Goal: Task Accomplishment & Management: Complete application form

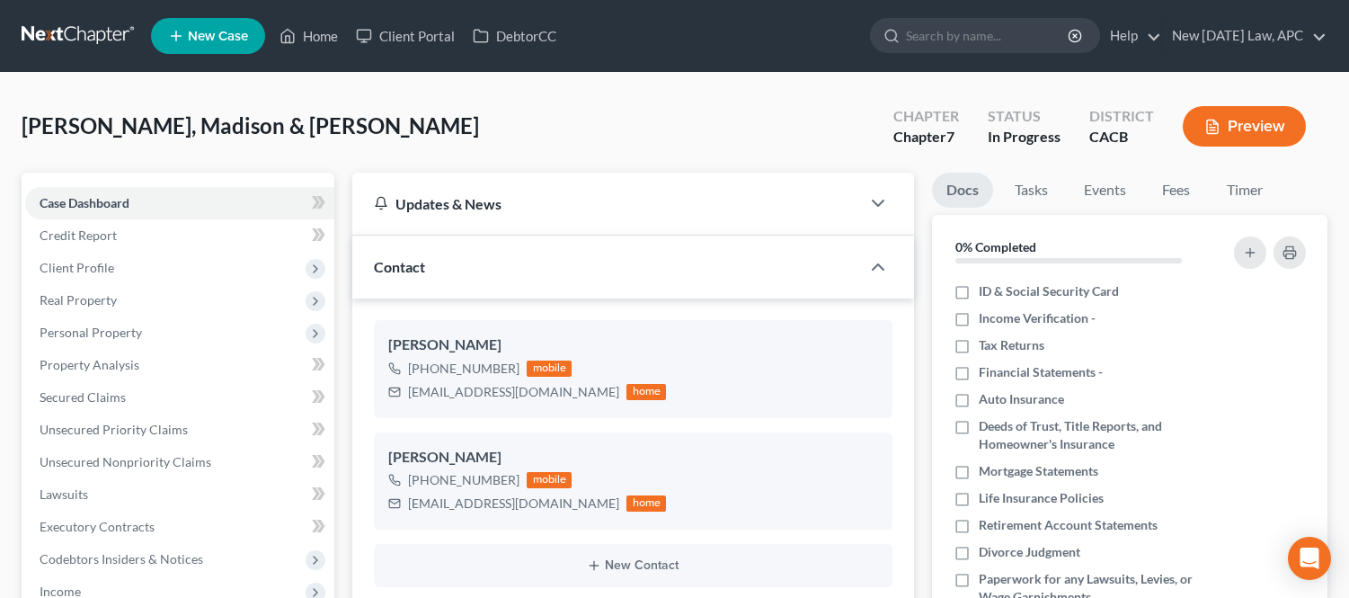
select select "5"
select select "4"
click at [322, 40] on link "Home" at bounding box center [309, 36] width 76 height 32
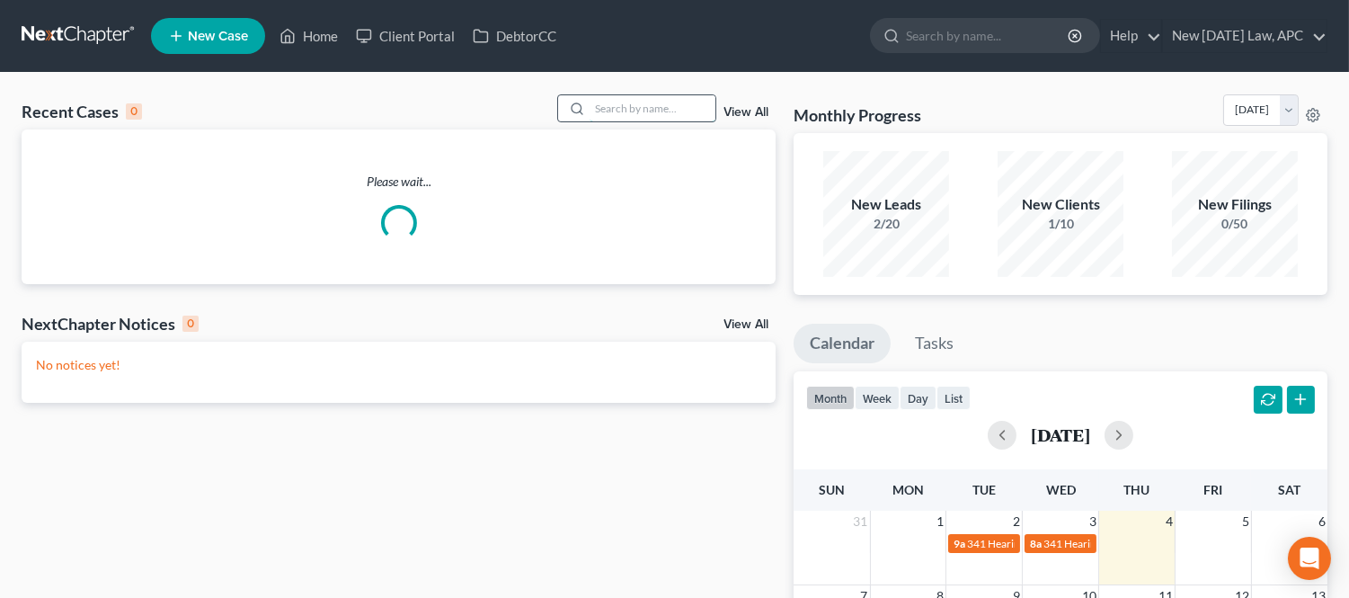
click at [647, 115] on input "search" at bounding box center [653, 108] width 126 height 26
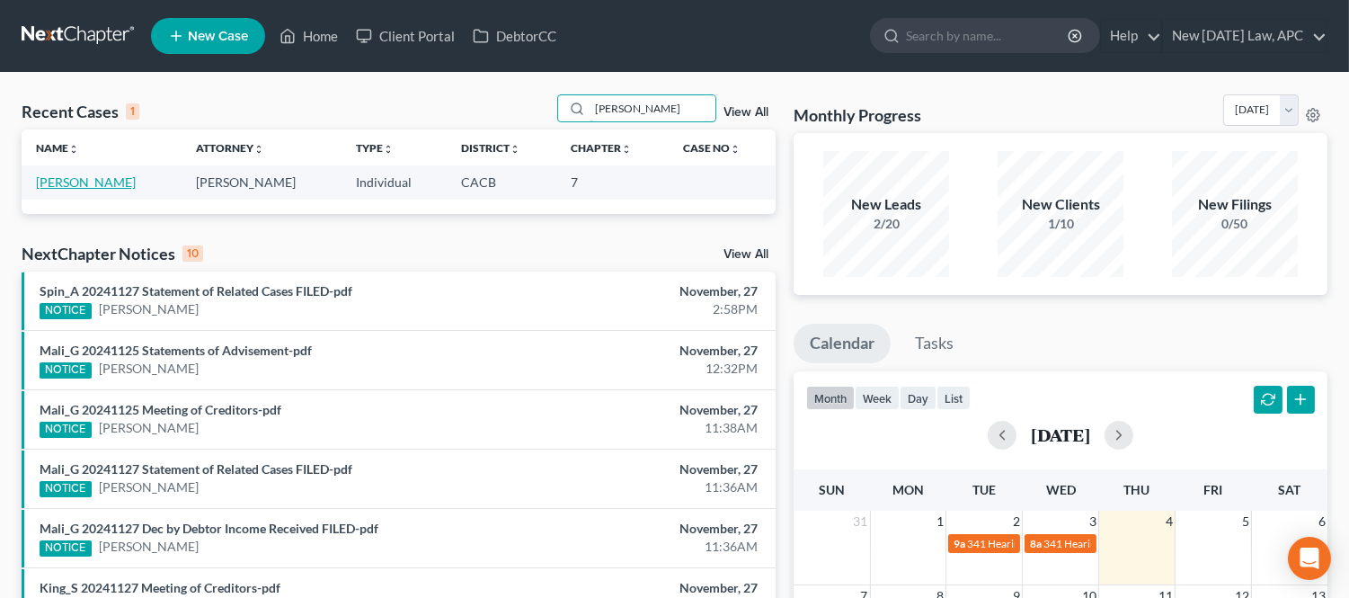
type input "[PERSON_NAME]"
click at [63, 180] on link "[PERSON_NAME]" at bounding box center [86, 181] width 100 height 15
select select "4"
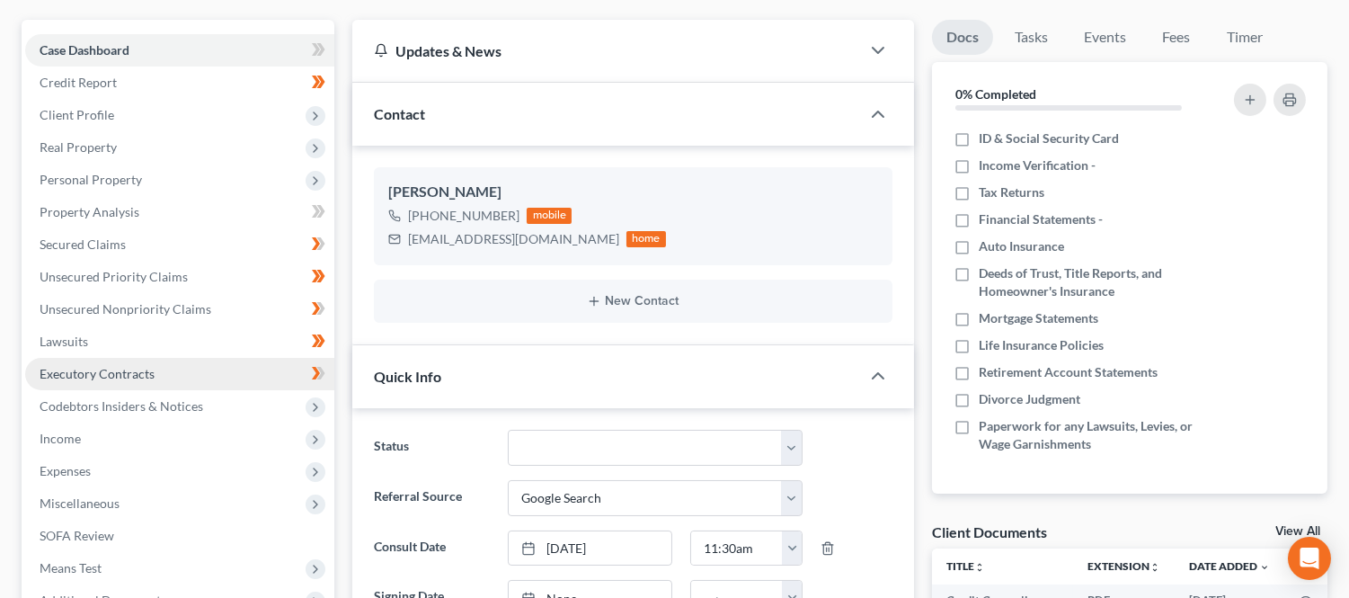
scroll to position [200, 0]
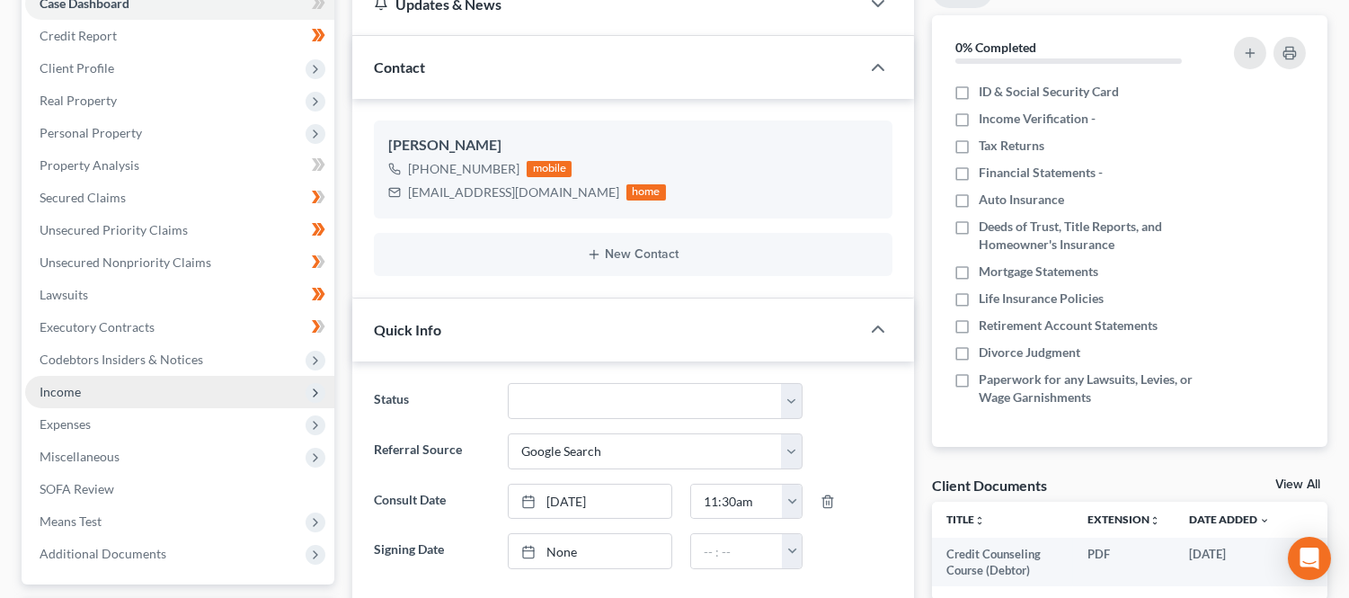
click at [115, 397] on span "Income" at bounding box center [179, 392] width 309 height 32
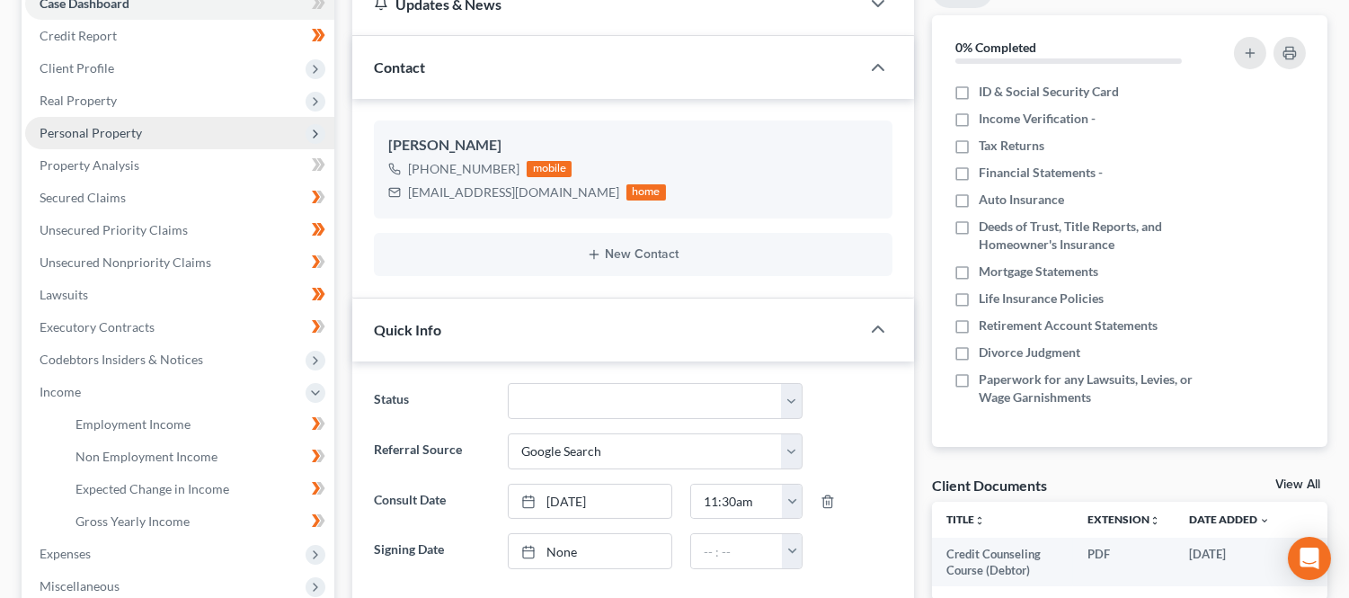
click at [102, 130] on span "Personal Property" at bounding box center [91, 132] width 102 height 15
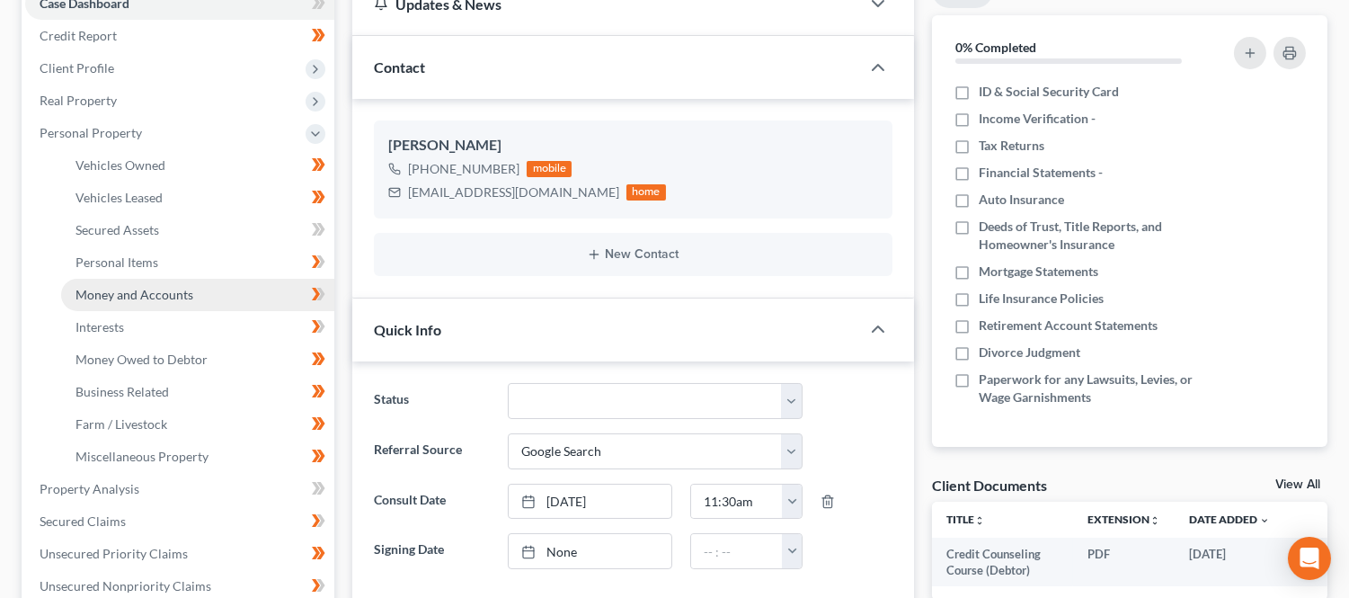
click at [153, 294] on span "Money and Accounts" at bounding box center [135, 294] width 118 height 15
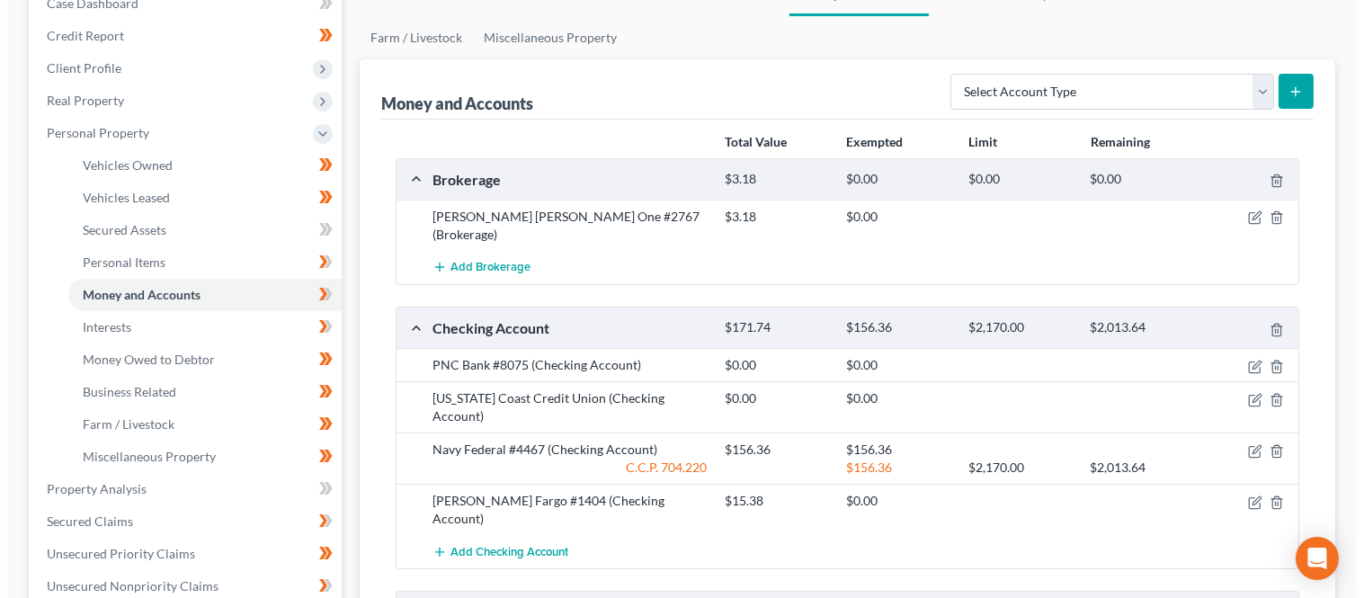
scroll to position [299, 0]
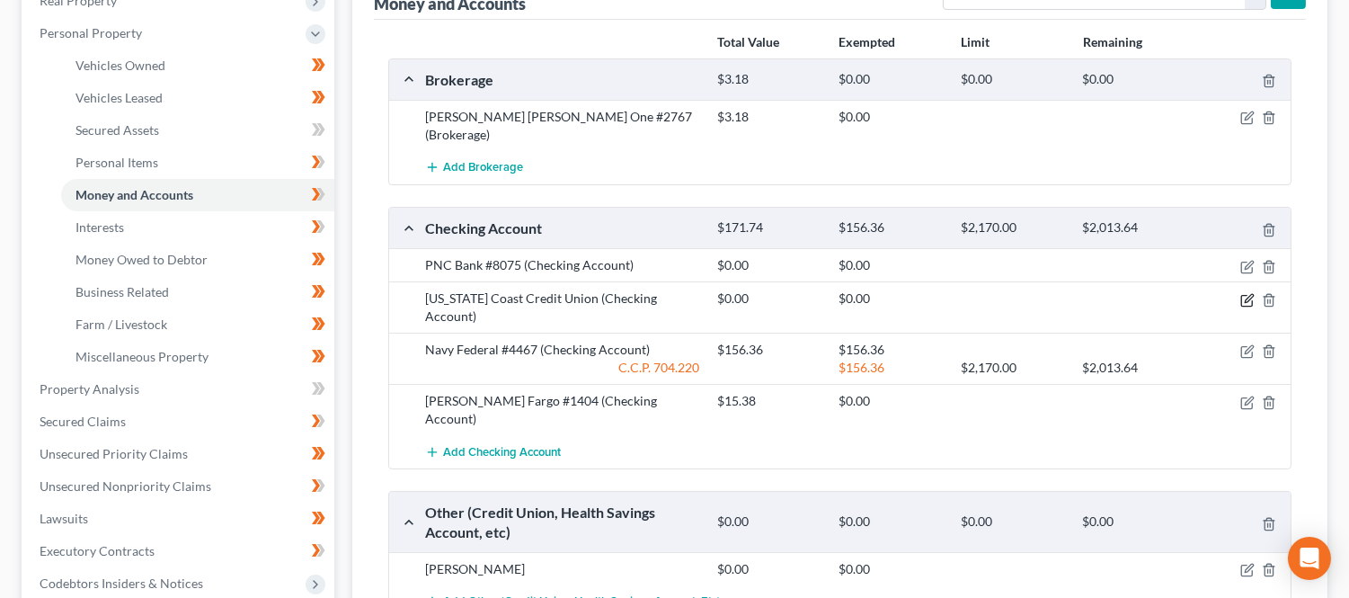
click at [1251, 293] on icon "button" at bounding box center [1247, 300] width 14 height 14
select select "4"
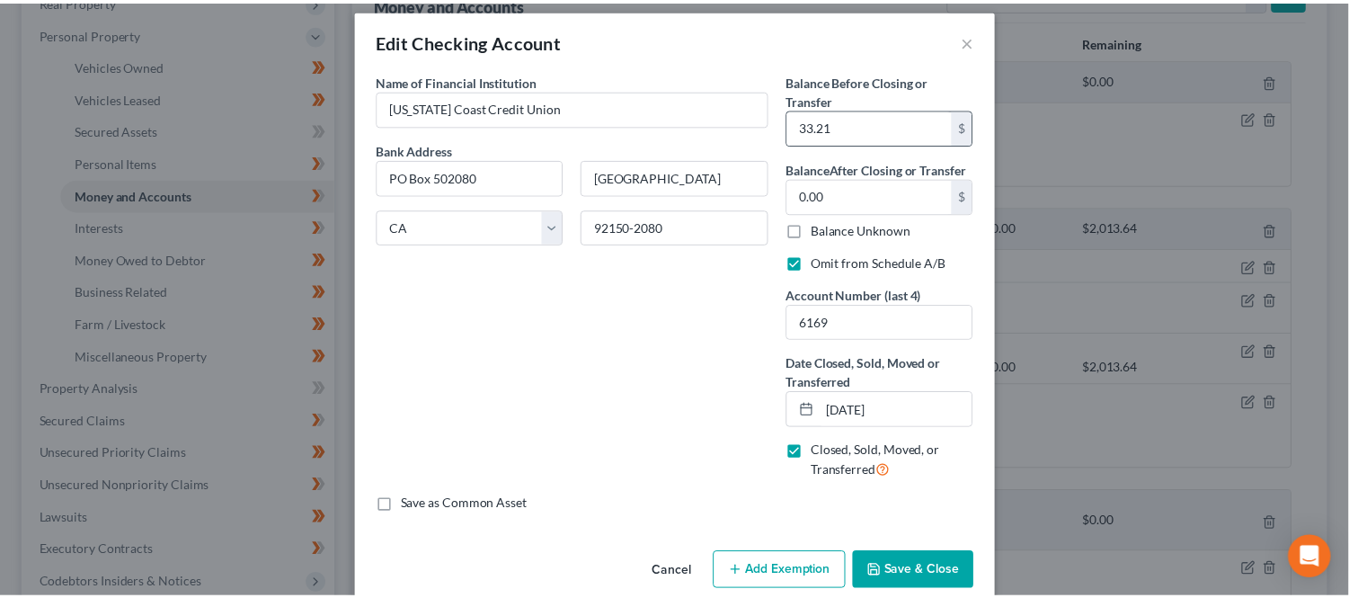
scroll to position [0, 0]
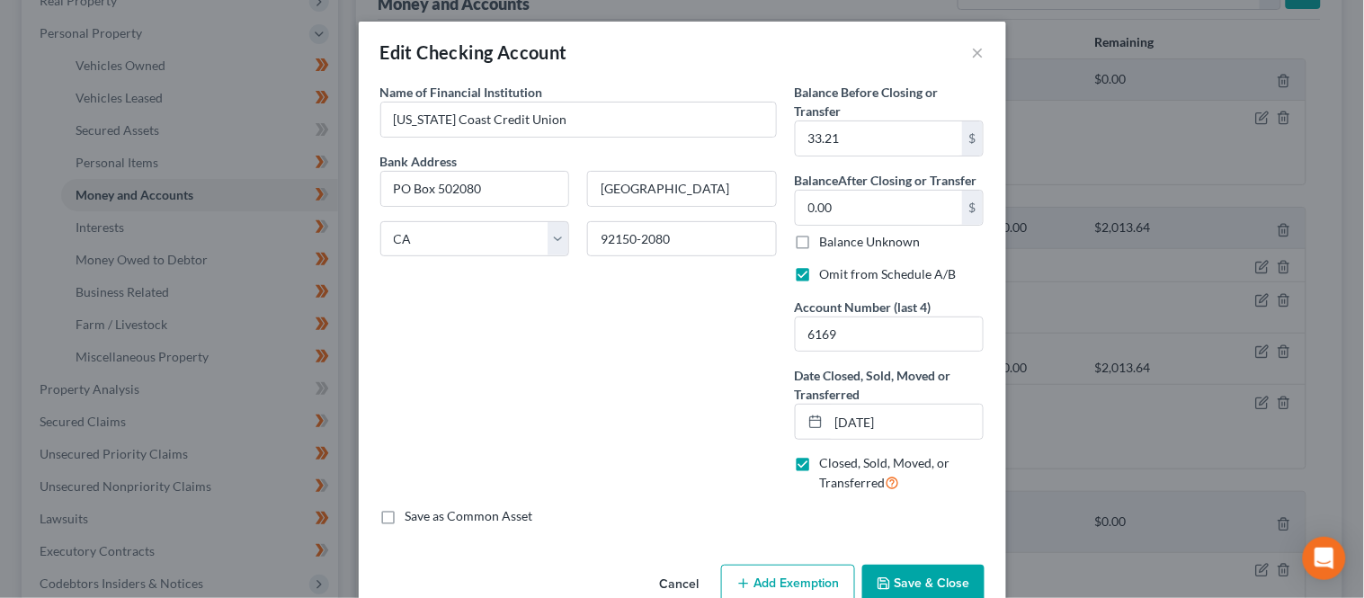
click at [959, 42] on div "Edit Checking Account ×" at bounding box center [682, 52] width 647 height 61
click at [972, 55] on button "×" at bounding box center [978, 52] width 13 height 22
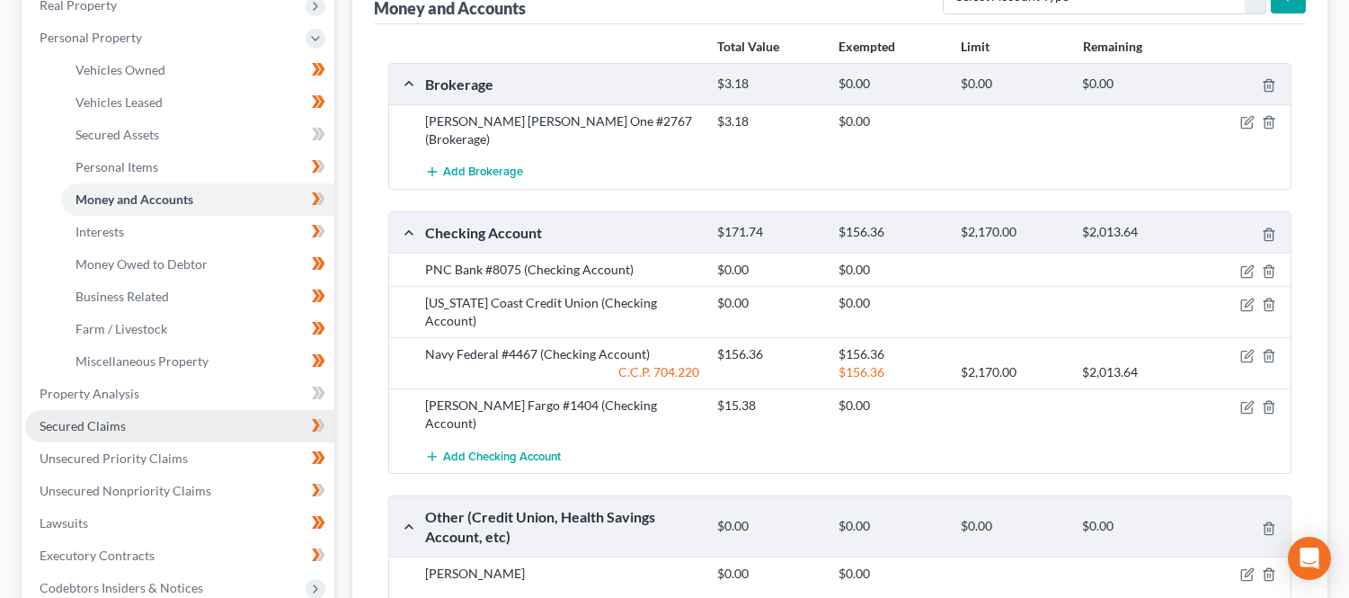
scroll to position [399, 0]
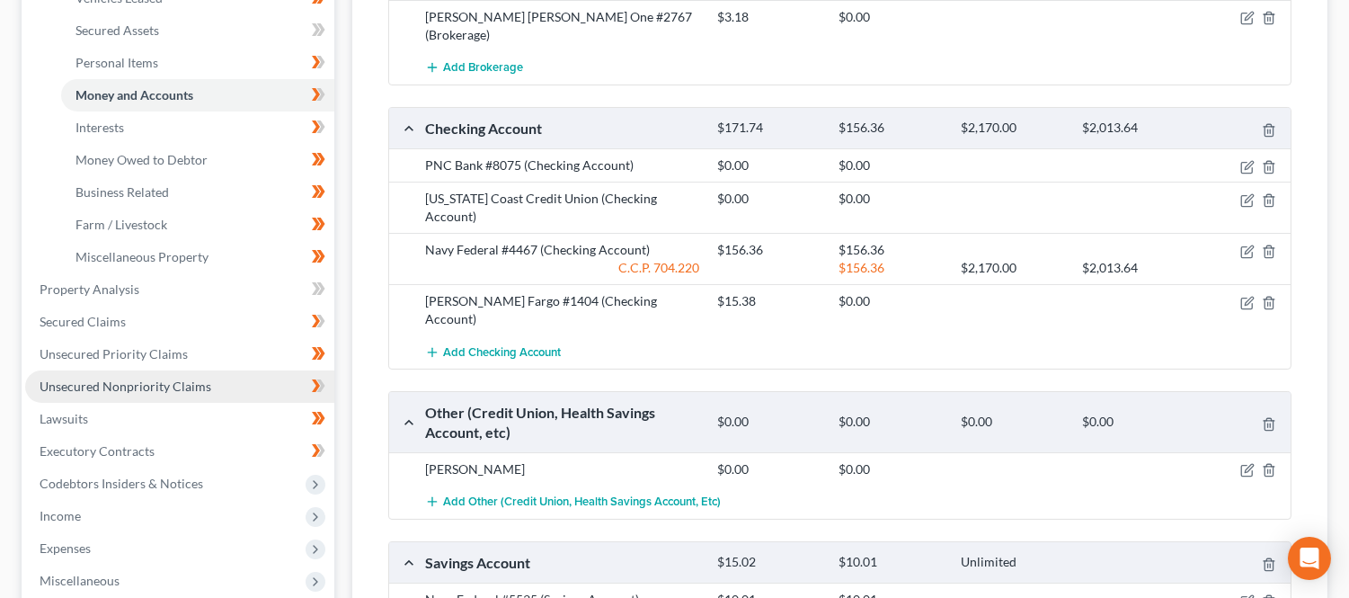
click at [158, 381] on span "Unsecured Nonpriority Claims" at bounding box center [126, 385] width 172 height 15
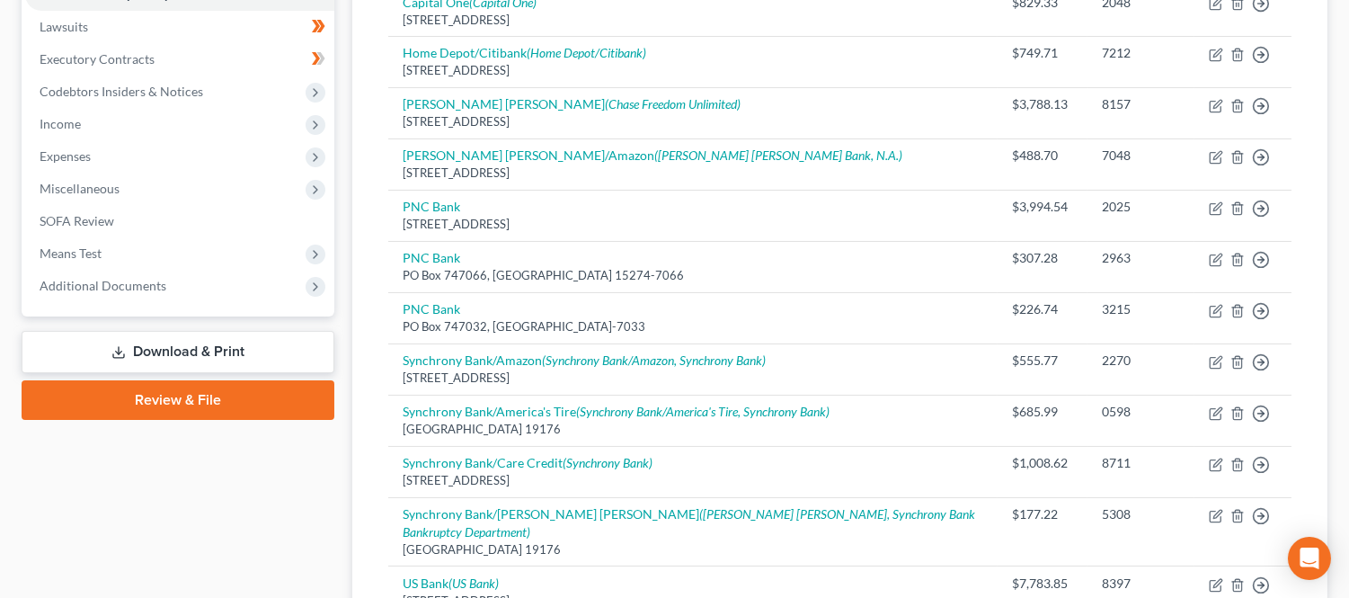
scroll to position [499, 0]
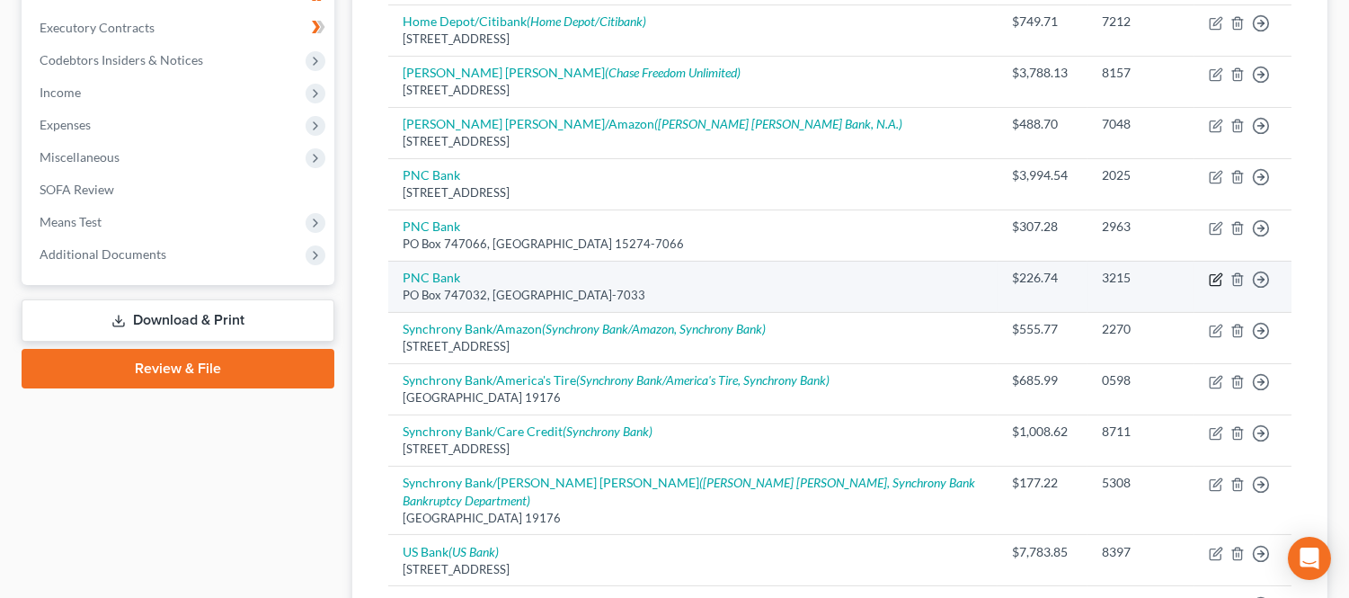
click at [1213, 272] on icon "button" at bounding box center [1216, 279] width 14 height 14
select select "39"
select select "14"
select select "0"
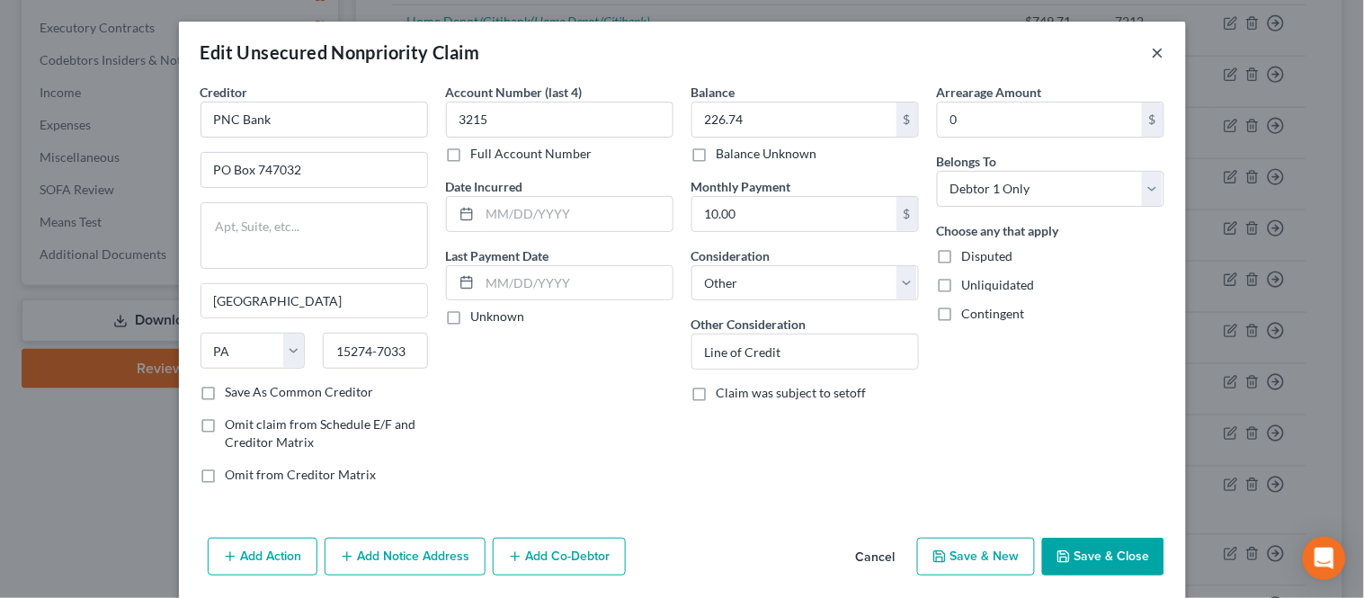
click at [1151, 51] on button "×" at bounding box center [1157, 52] width 13 height 22
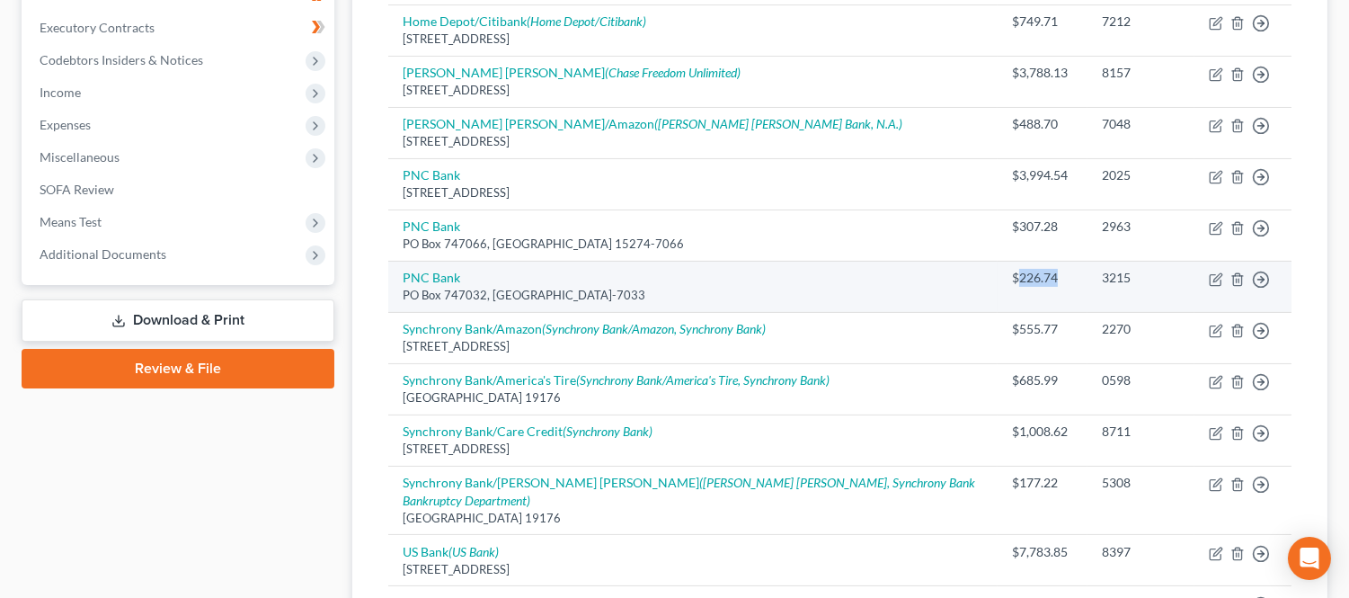
drag, startPoint x: 951, startPoint y: 263, endPoint x: 1012, endPoint y: 256, distance: 61.5
click at [1012, 269] on div "$226.74" at bounding box center [1042, 278] width 61 height 18
click at [998, 281] on td "$226.74" at bounding box center [1043, 286] width 90 height 51
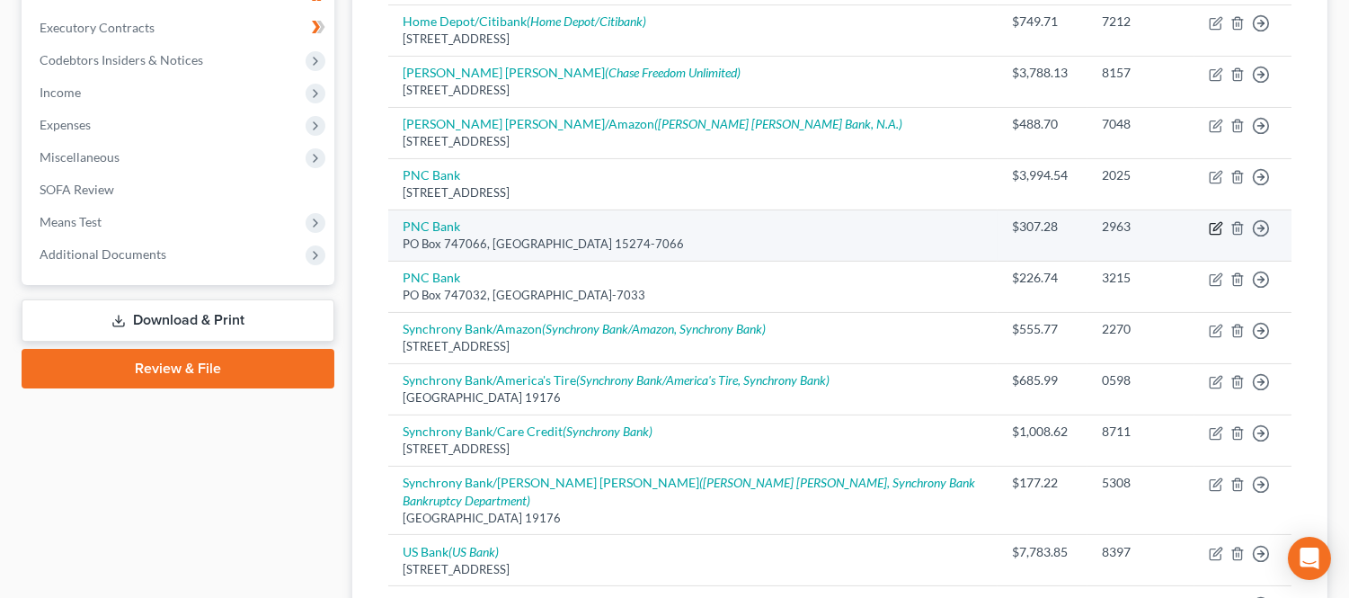
click at [1210, 223] on icon "button" at bounding box center [1215, 228] width 11 height 11
select select "39"
select select "10"
select select "0"
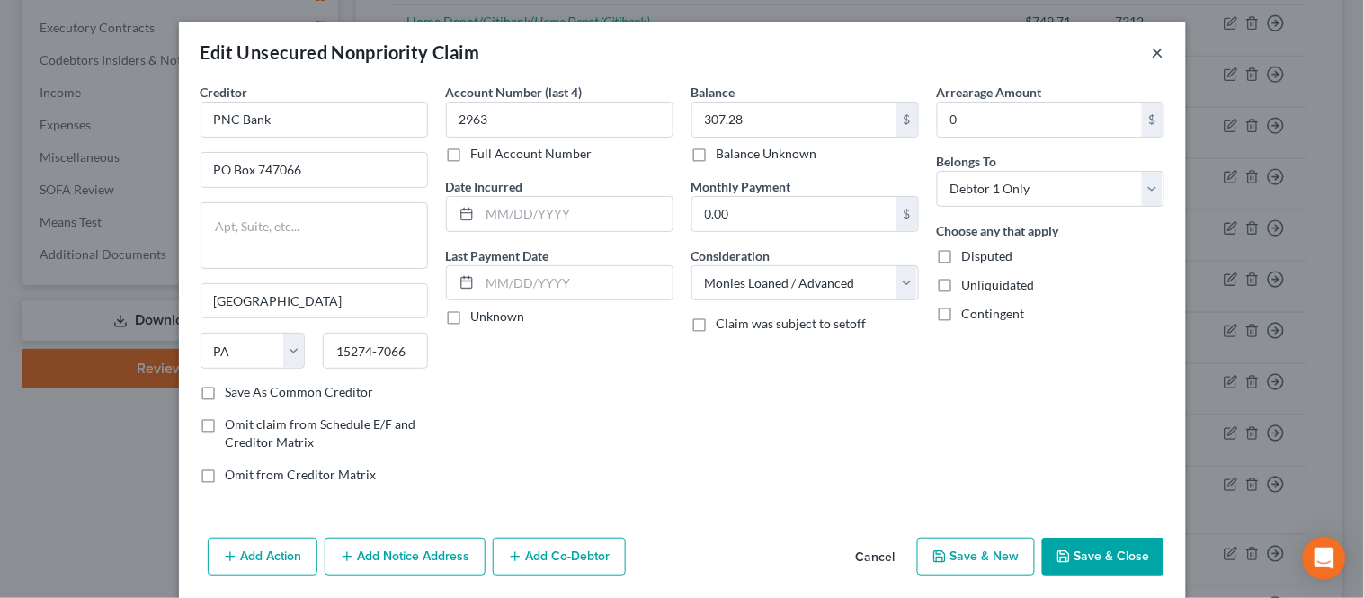
click at [1151, 55] on button "×" at bounding box center [1157, 52] width 13 height 22
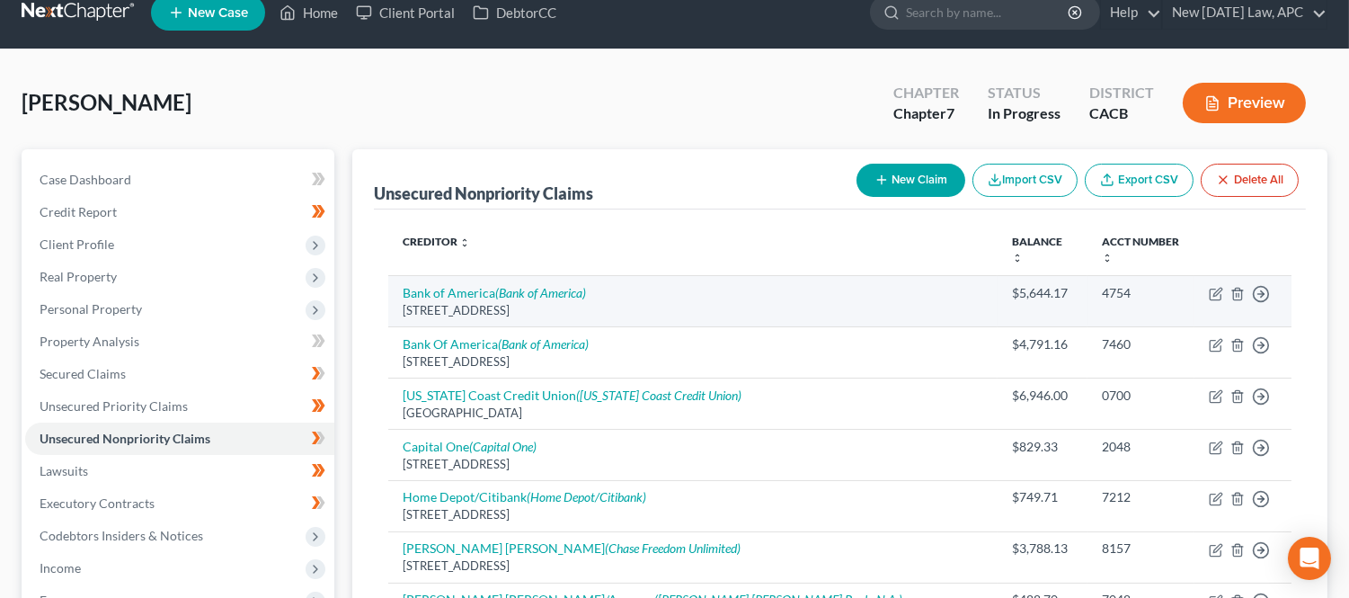
scroll to position [0, 0]
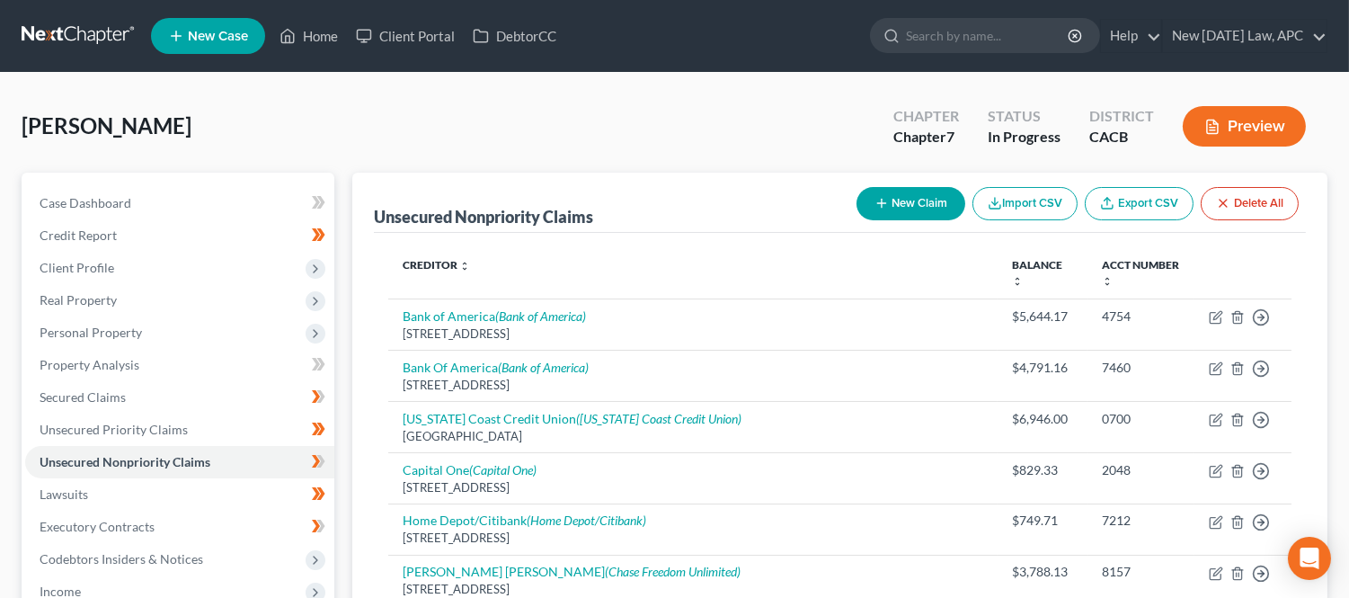
click at [650, 130] on div "[PERSON_NAME] Upgraded Chapter Chapter 7 Status In Progress District CACB Previ…" at bounding box center [675, 133] width 1306 height 78
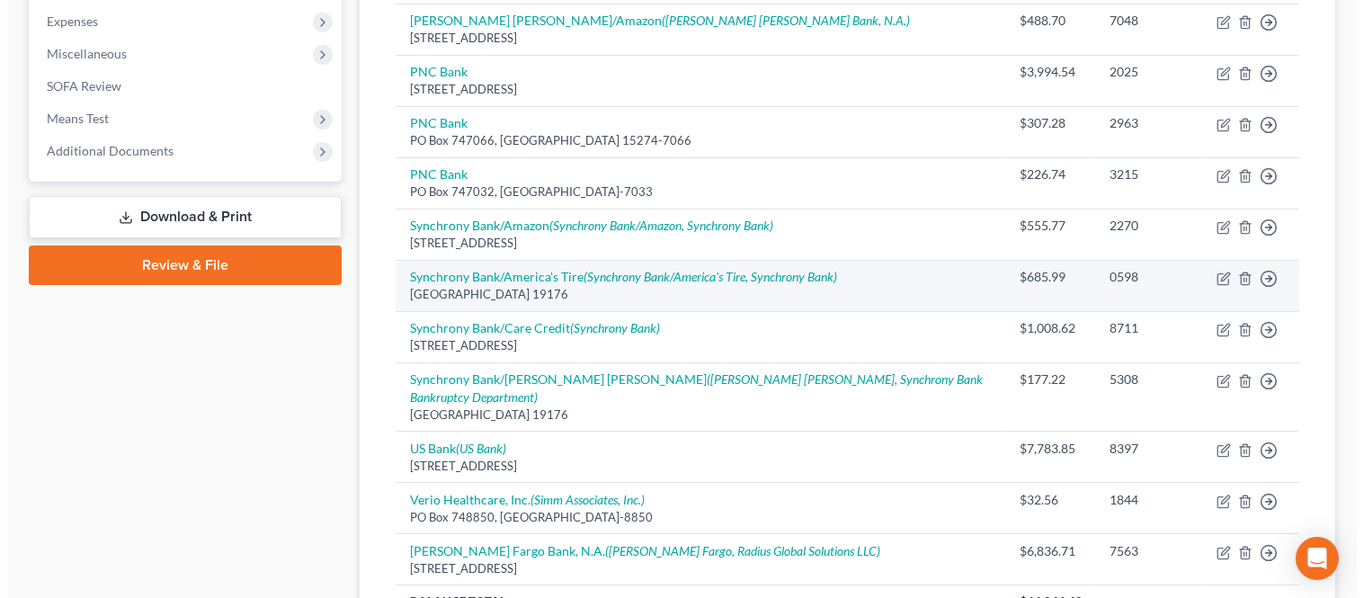
scroll to position [698, 0]
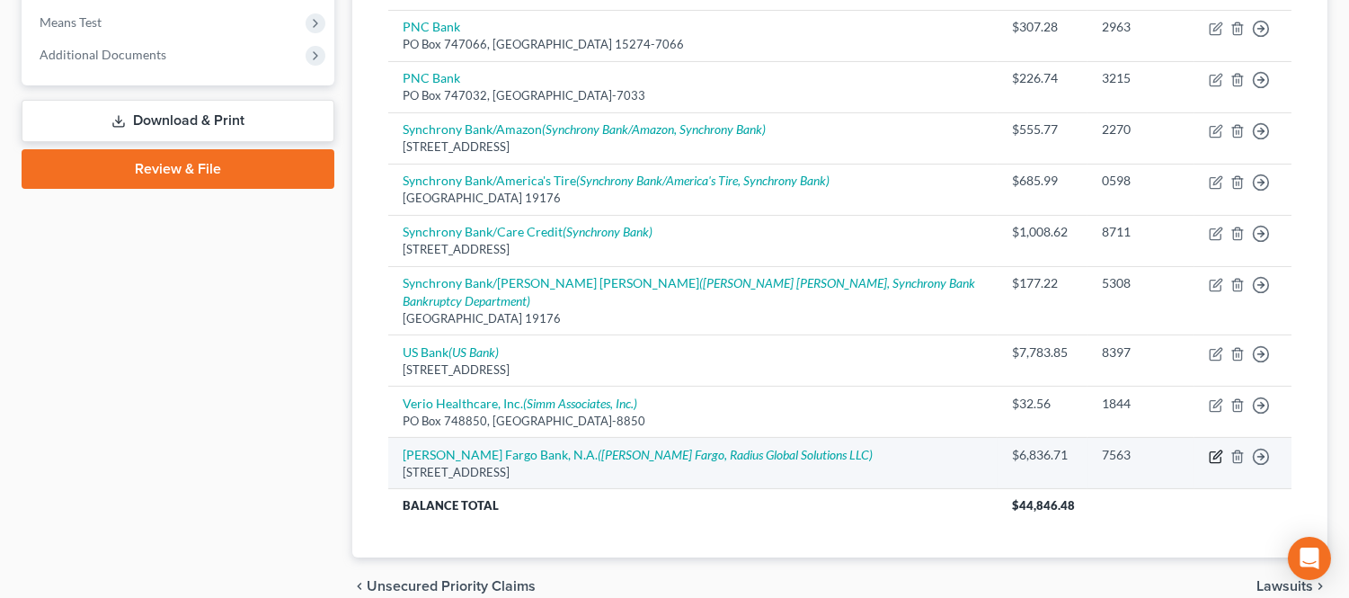
click at [1215, 450] on icon "button" at bounding box center [1217, 454] width 8 height 8
select select "38"
select select "2"
select select "0"
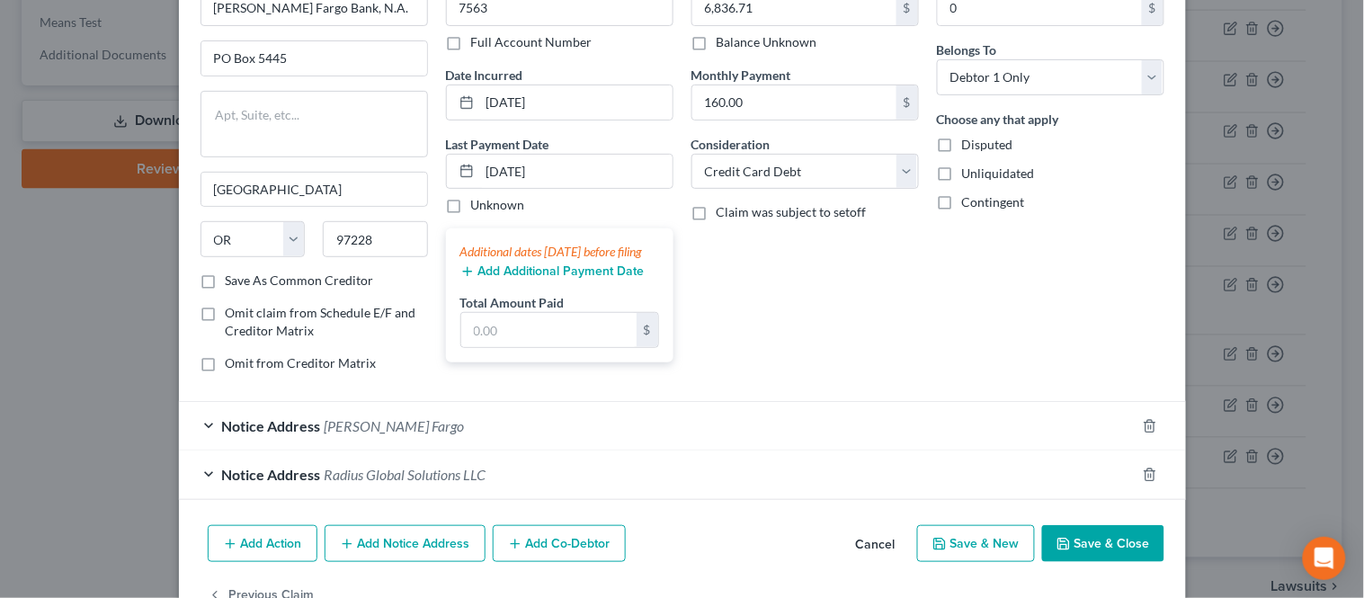
scroll to position [172, 0]
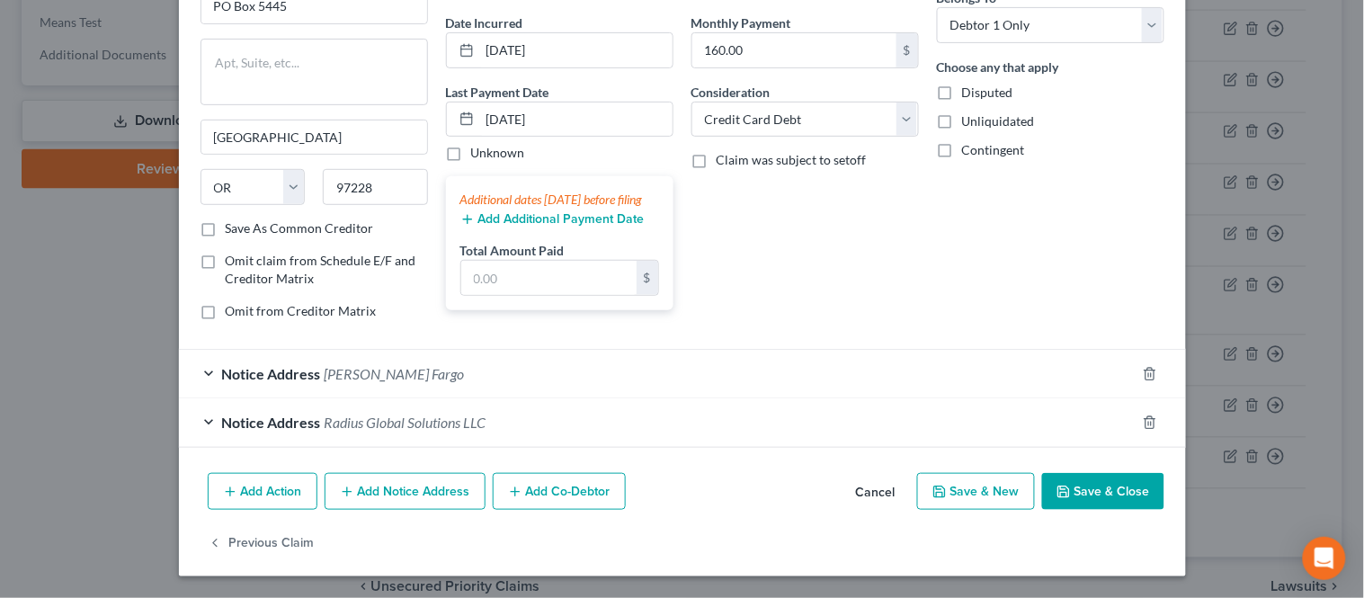
click at [203, 434] on div "Notice Address Radius Global Solutions LLC" at bounding box center [657, 422] width 956 height 48
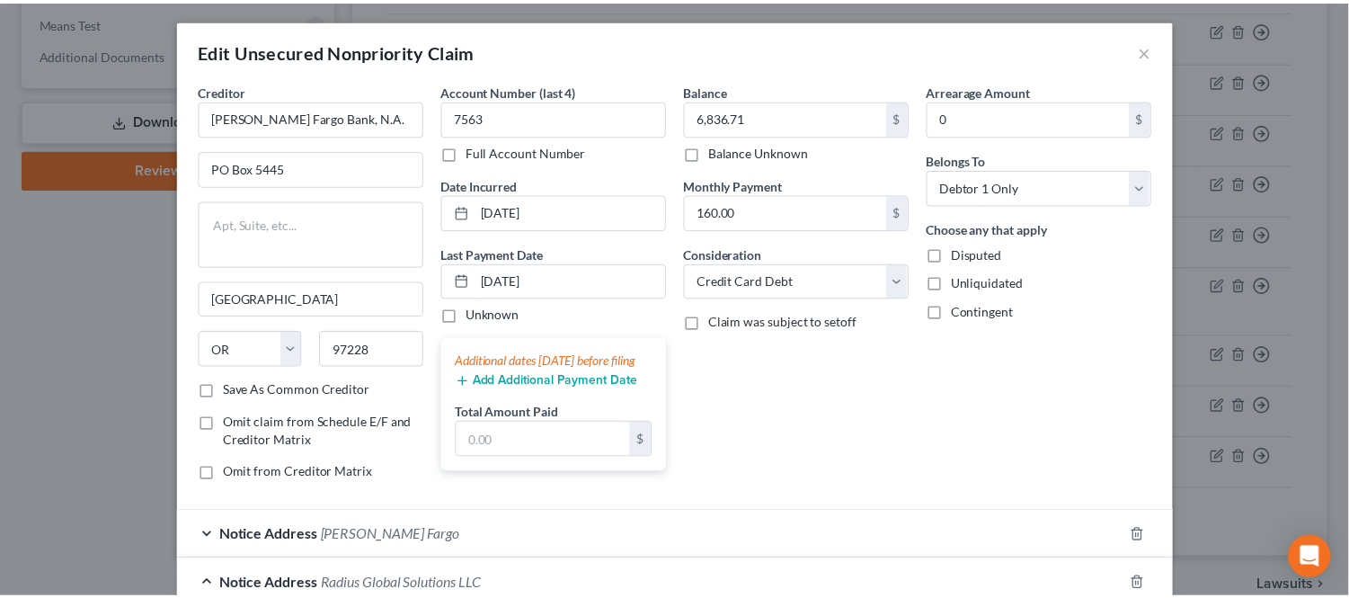
scroll to position [0, 0]
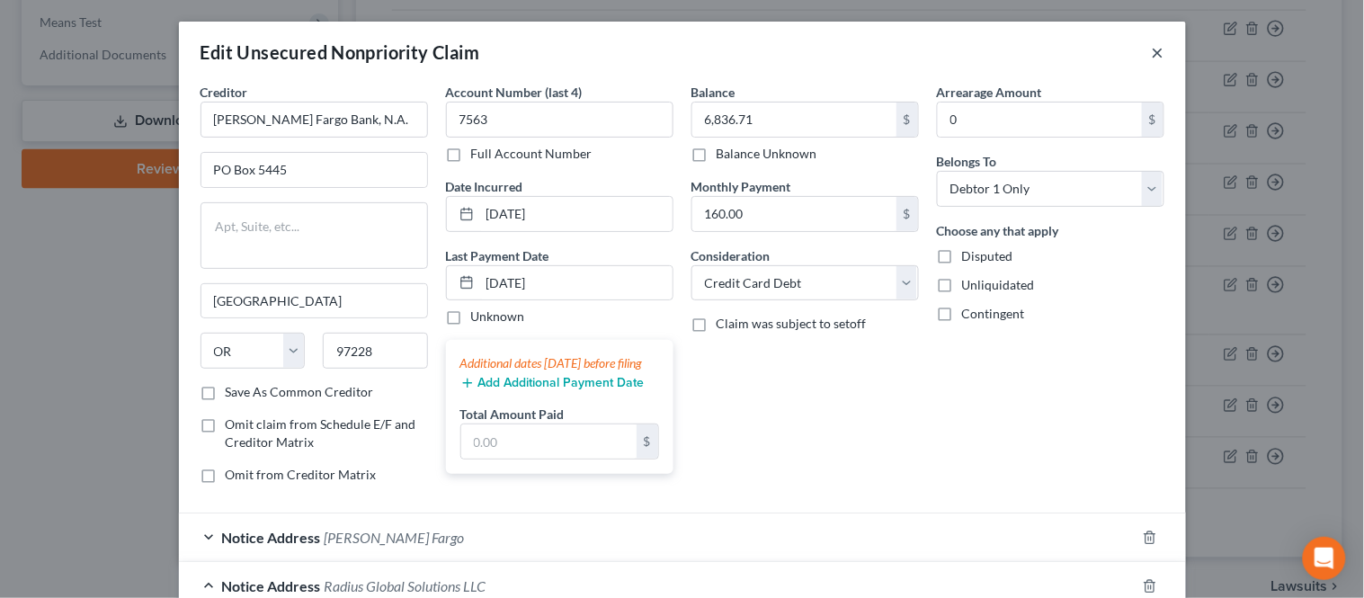
click at [1151, 54] on button "×" at bounding box center [1157, 52] width 13 height 22
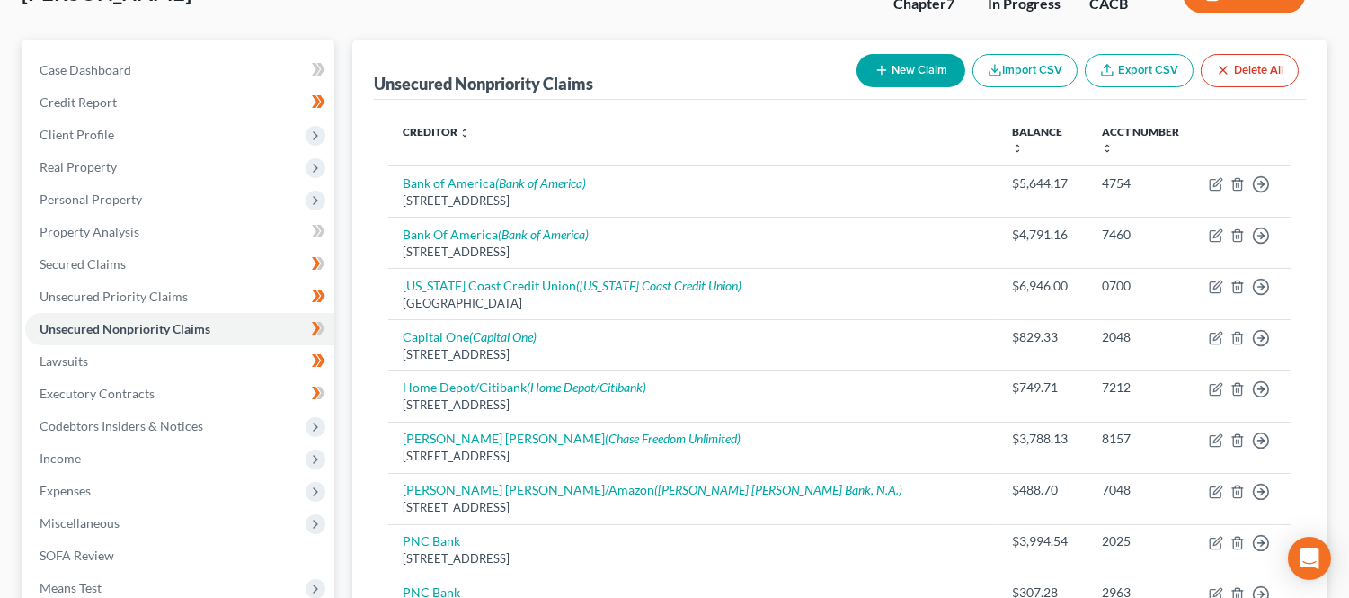
scroll to position [100, 0]
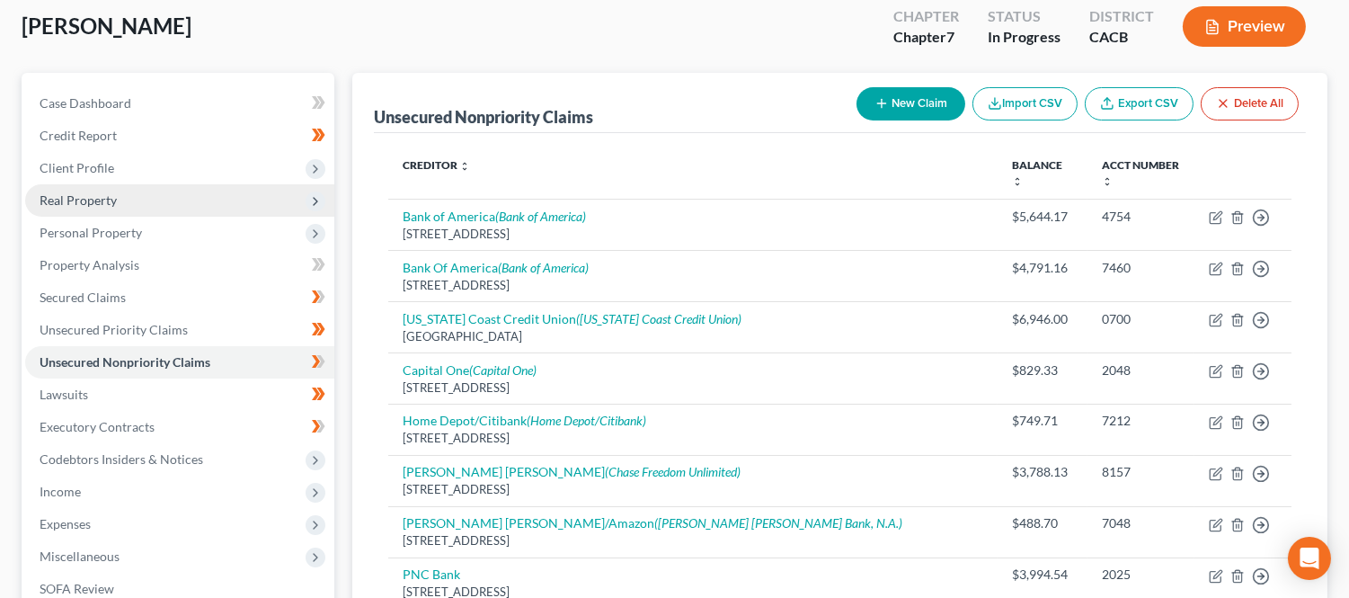
click at [75, 196] on span "Real Property" at bounding box center [78, 199] width 77 height 15
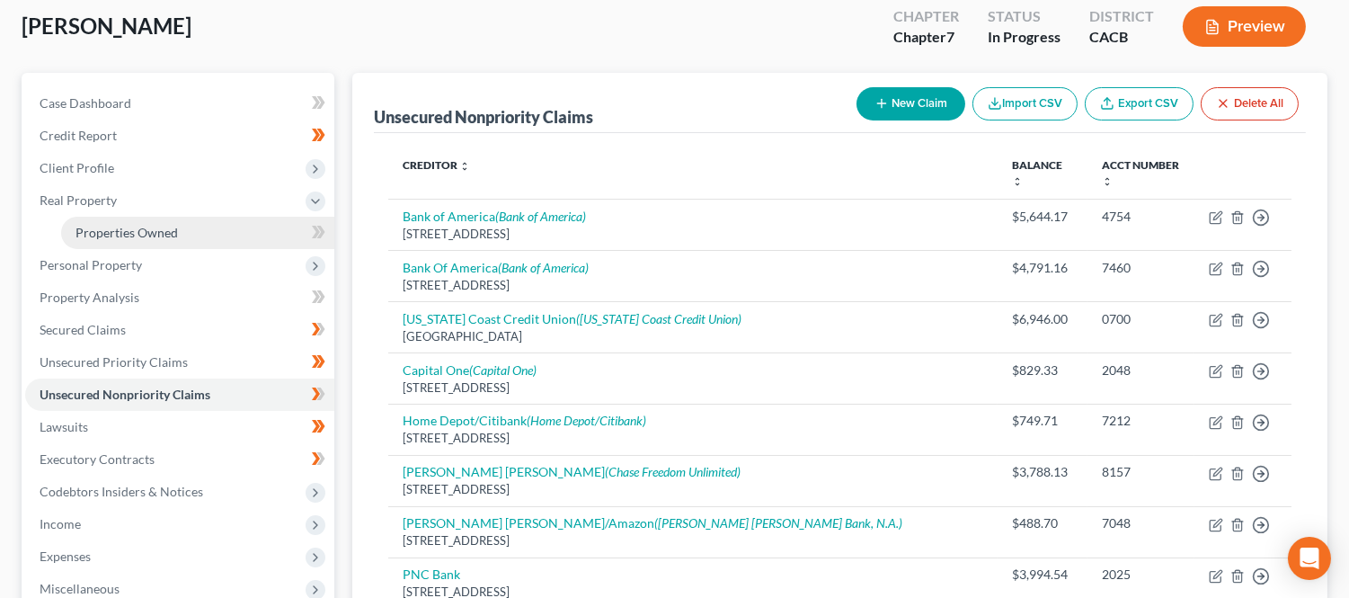
click at [114, 228] on span "Properties Owned" at bounding box center [127, 232] width 102 height 15
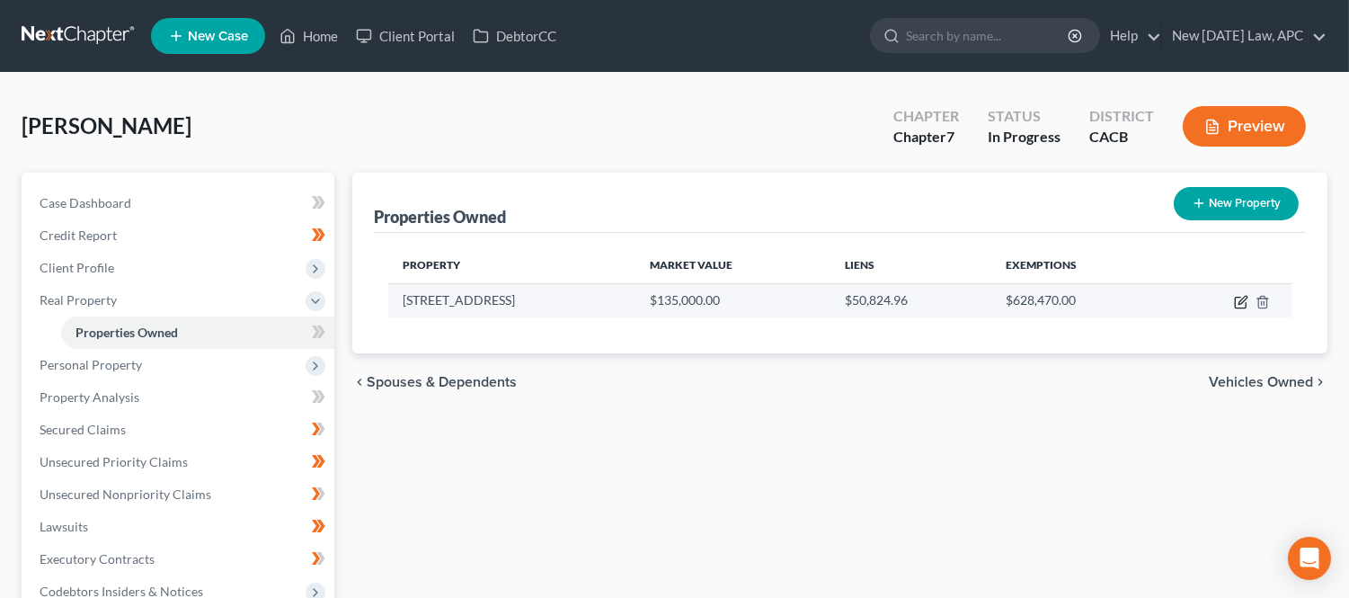
click at [1243, 295] on icon "button" at bounding box center [1241, 302] width 14 height 14
select select "4"
select select "0"
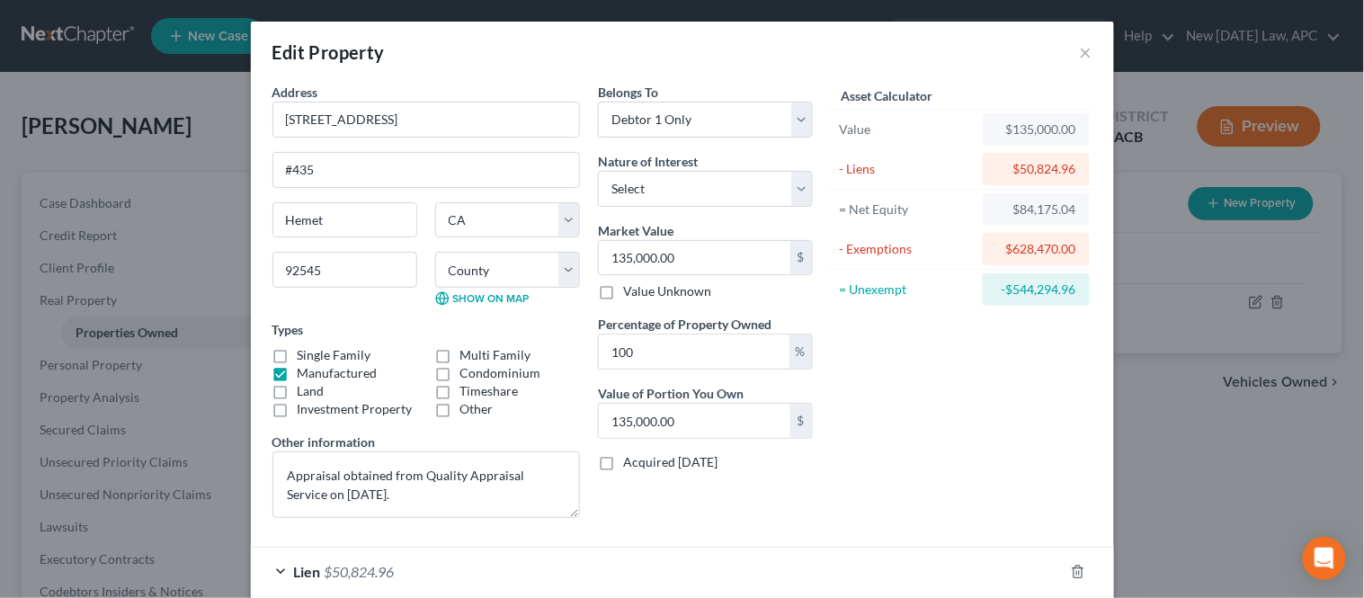
click at [1068, 57] on div "Edit Property ×" at bounding box center [682, 52] width 863 height 61
click at [1080, 55] on button "×" at bounding box center [1086, 52] width 13 height 22
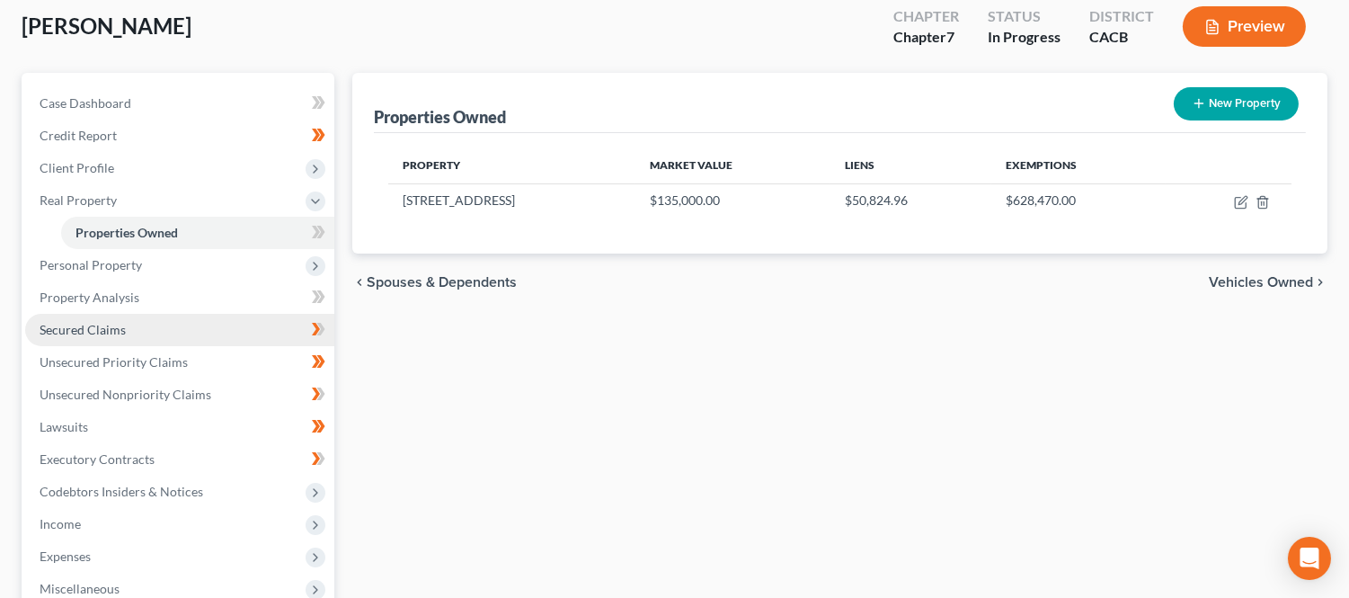
click at [118, 324] on span "Secured Claims" at bounding box center [83, 329] width 86 height 15
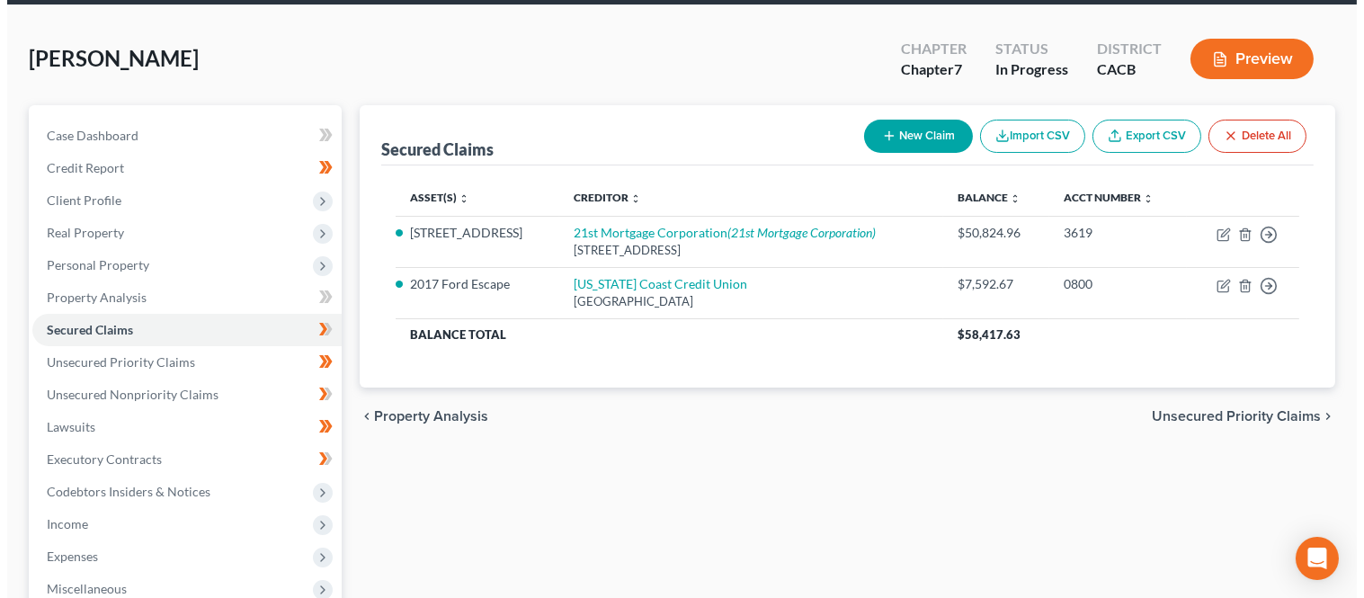
scroll to position [100, 0]
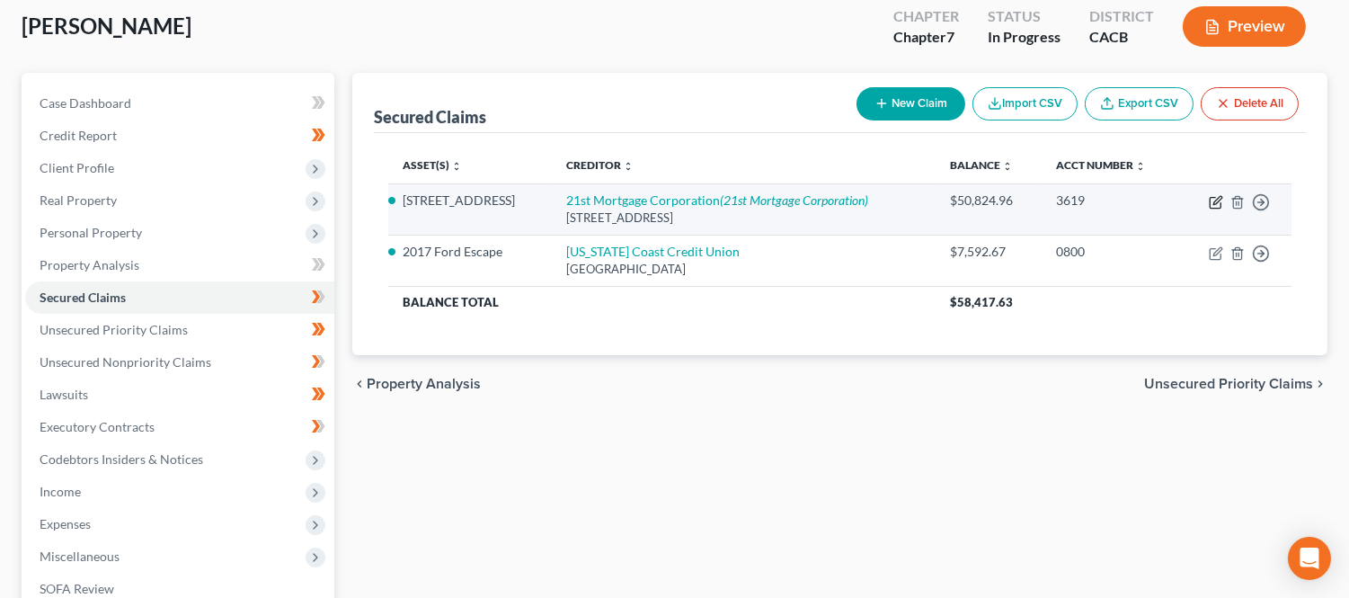
click at [1215, 205] on icon "button" at bounding box center [1216, 202] width 14 height 14
select select "44"
select select "3"
select select "4"
select select "0"
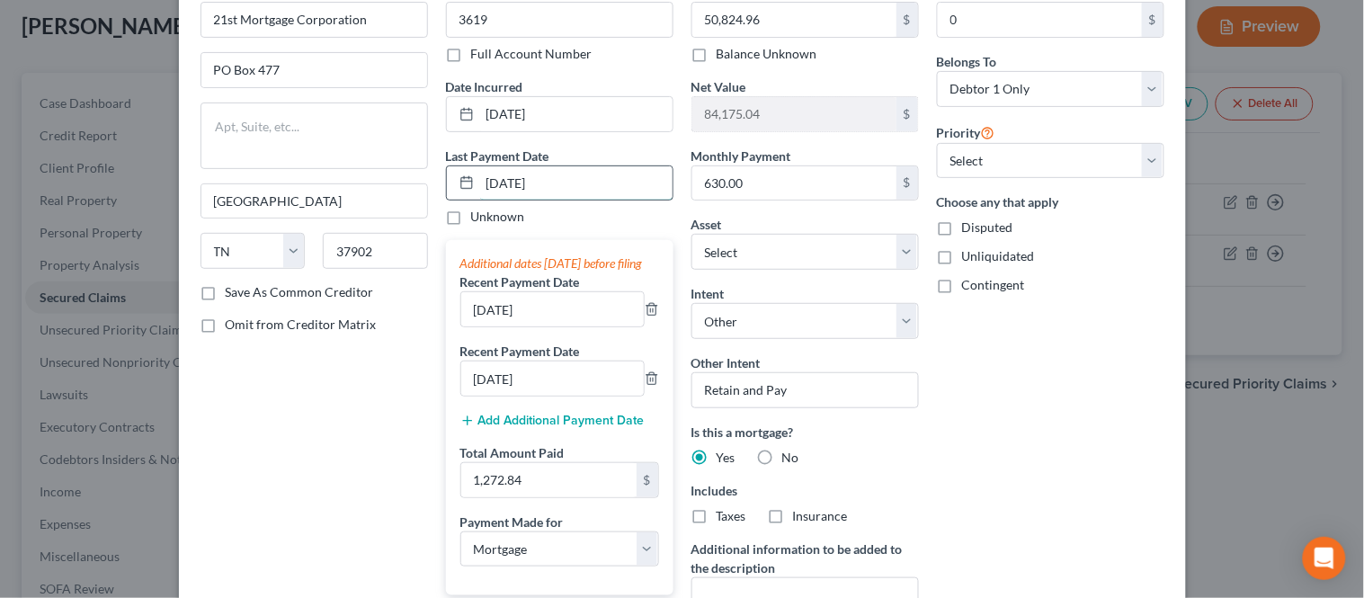
click at [557, 189] on input "[DATE]" at bounding box center [576, 183] width 192 height 34
drag, startPoint x: 562, startPoint y: 184, endPoint x: 473, endPoint y: 187, distance: 89.0
click at [480, 187] on input "[DATE]" at bounding box center [576, 183] width 192 height 34
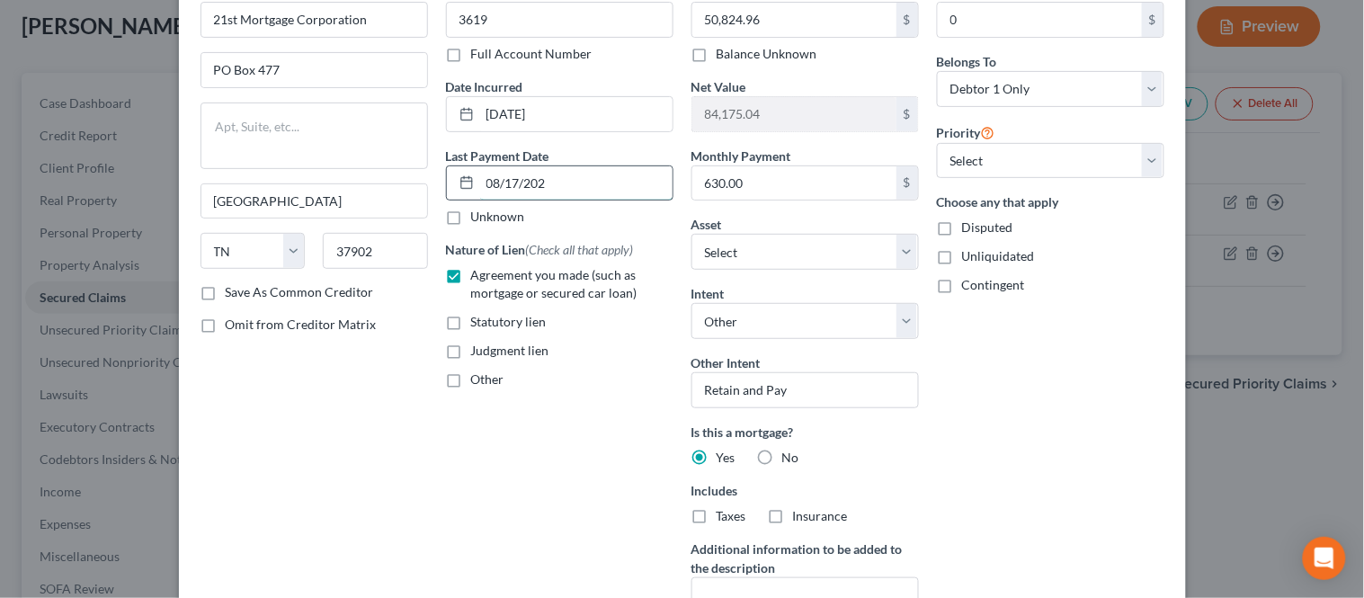
type input "[DATE]"
select select "3"
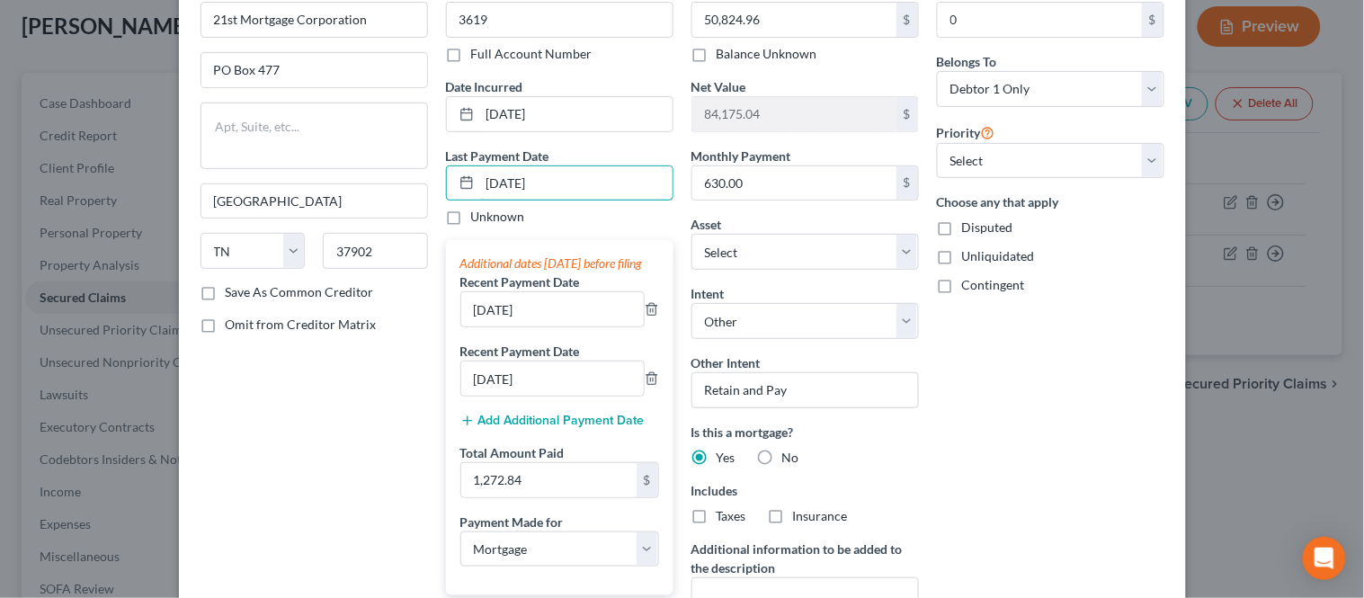
type input "[DATE]"
click at [563, 191] on input "[DATE]" at bounding box center [576, 183] width 192 height 34
click at [543, 492] on input "1,272.84" at bounding box center [548, 480] width 175 height 34
click at [389, 497] on div "Creditor * 21st Mortgage Corporation [GEOGRAPHIC_DATA] [US_STATE][GEOGRAPHIC_DA…" at bounding box center [682, 377] width 982 height 789
click at [518, 497] on input "1,272.84" at bounding box center [548, 480] width 175 height 34
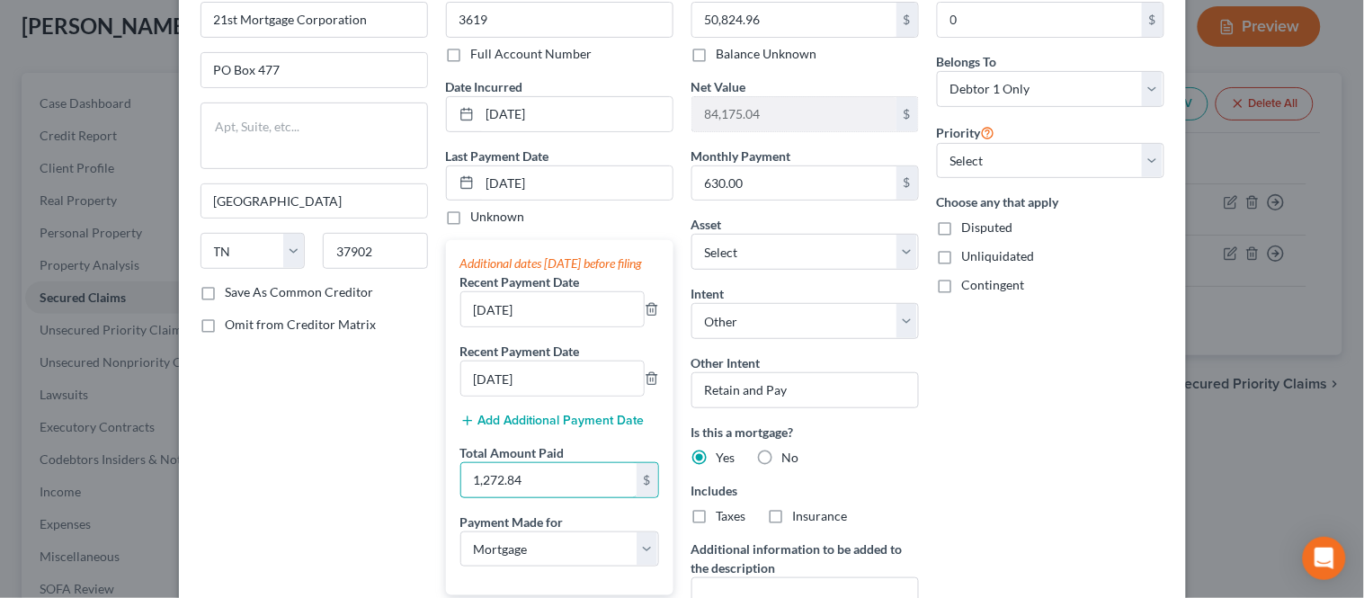
drag, startPoint x: 518, startPoint y: 501, endPoint x: 392, endPoint y: 481, distance: 127.4
click at [388, 485] on div "Creditor * 21st Mortgage Corporation [GEOGRAPHIC_DATA] [US_STATE][GEOGRAPHIC_DA…" at bounding box center [682, 377] width 982 height 789
paste input "915.07"
type input "1,915.07"
click at [511, 176] on input "[DATE]" at bounding box center [576, 183] width 192 height 34
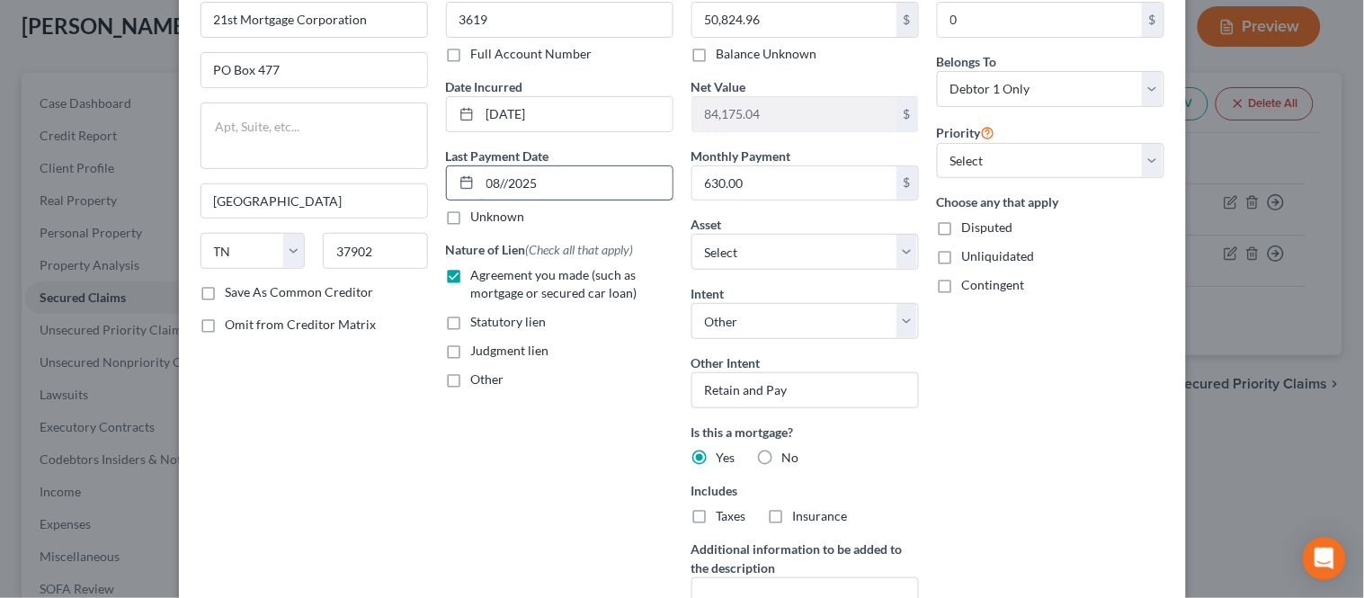
type input "[DATE]"
select select "3"
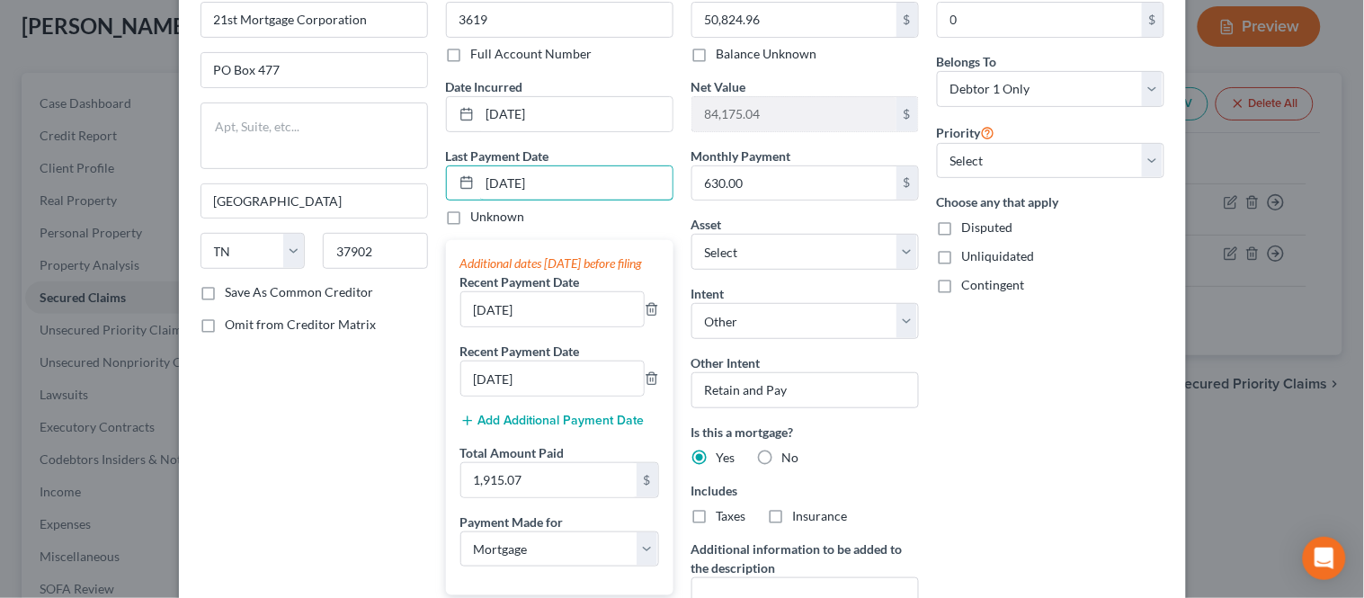
type input "[DATE]"
click at [572, 218] on div "Unknown" at bounding box center [559, 217] width 227 height 18
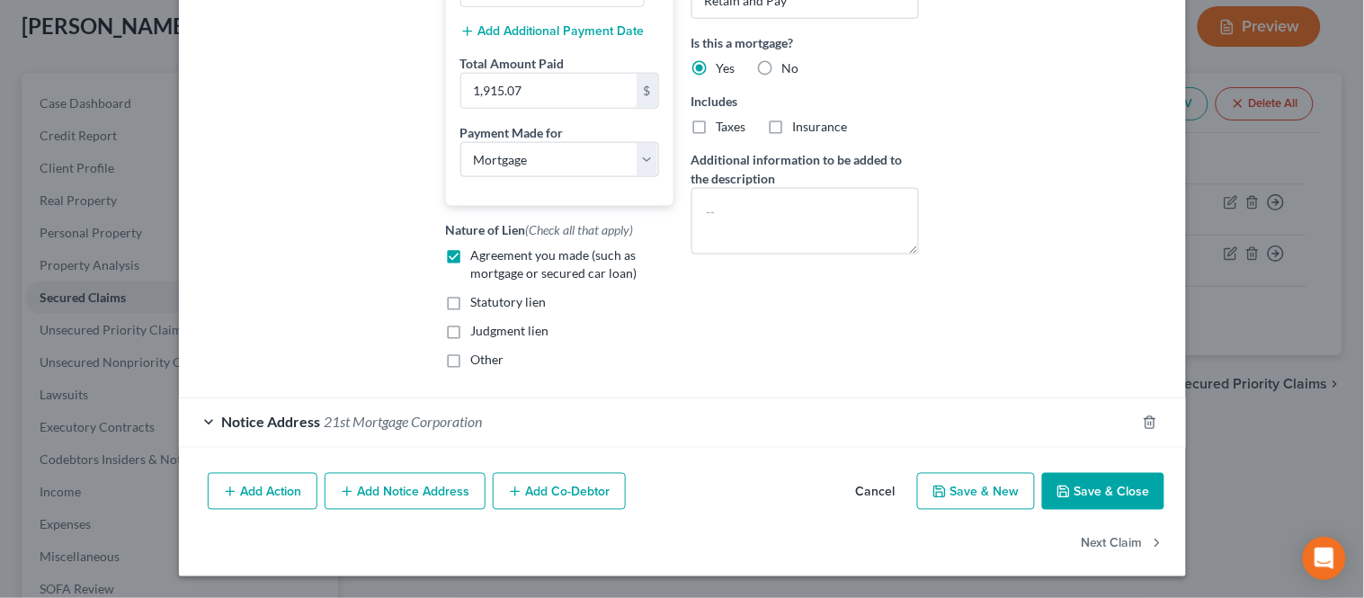
scroll to position [499, 0]
click at [1080, 511] on button "Save & Close" at bounding box center [1103, 492] width 122 height 38
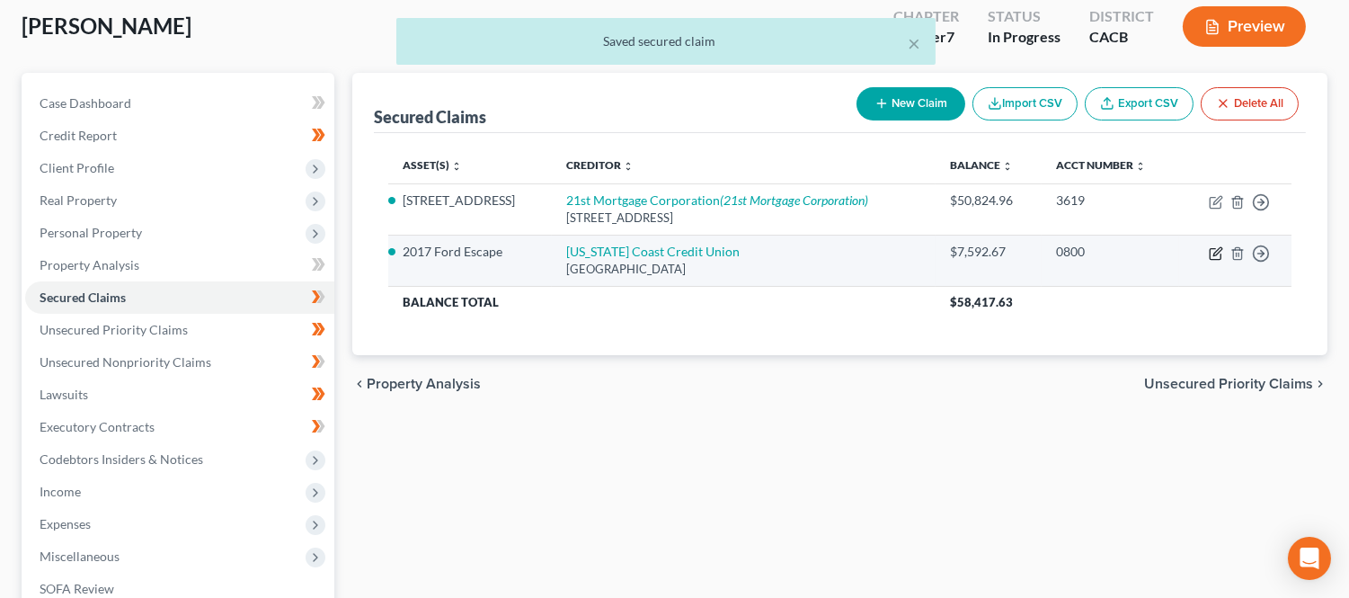
click at [1220, 255] on icon "button" at bounding box center [1216, 253] width 14 height 14
select select "4"
select select "0"
select select "4"
select select "0"
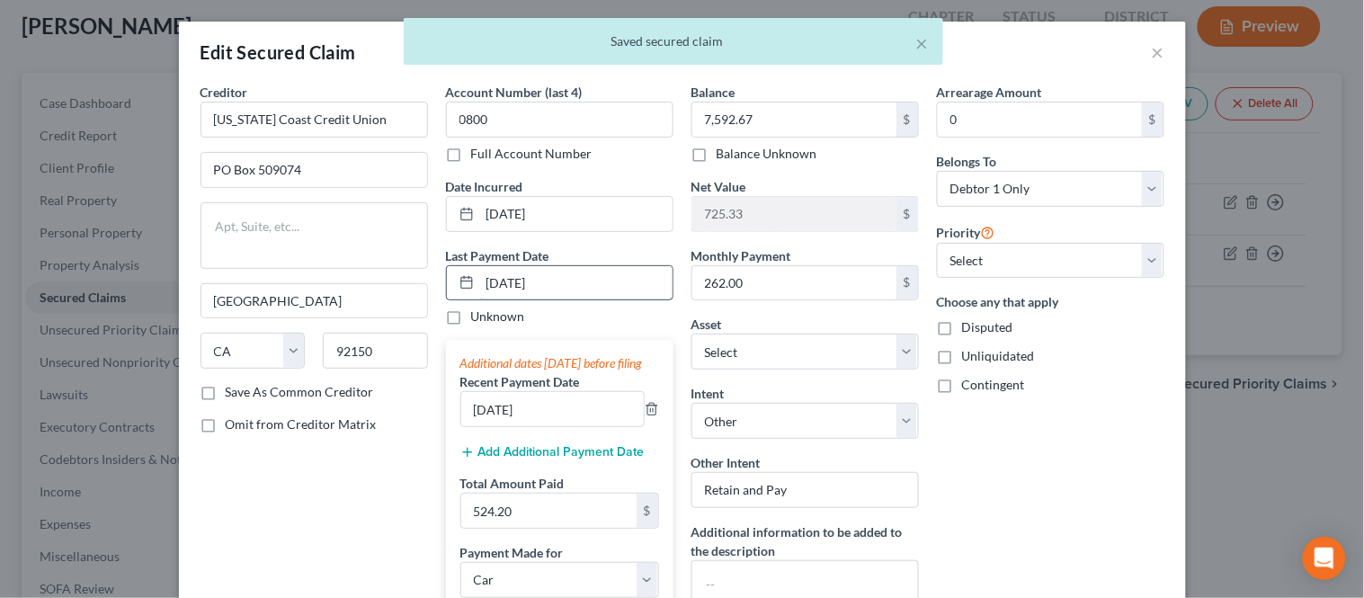
scroll to position [100, 0]
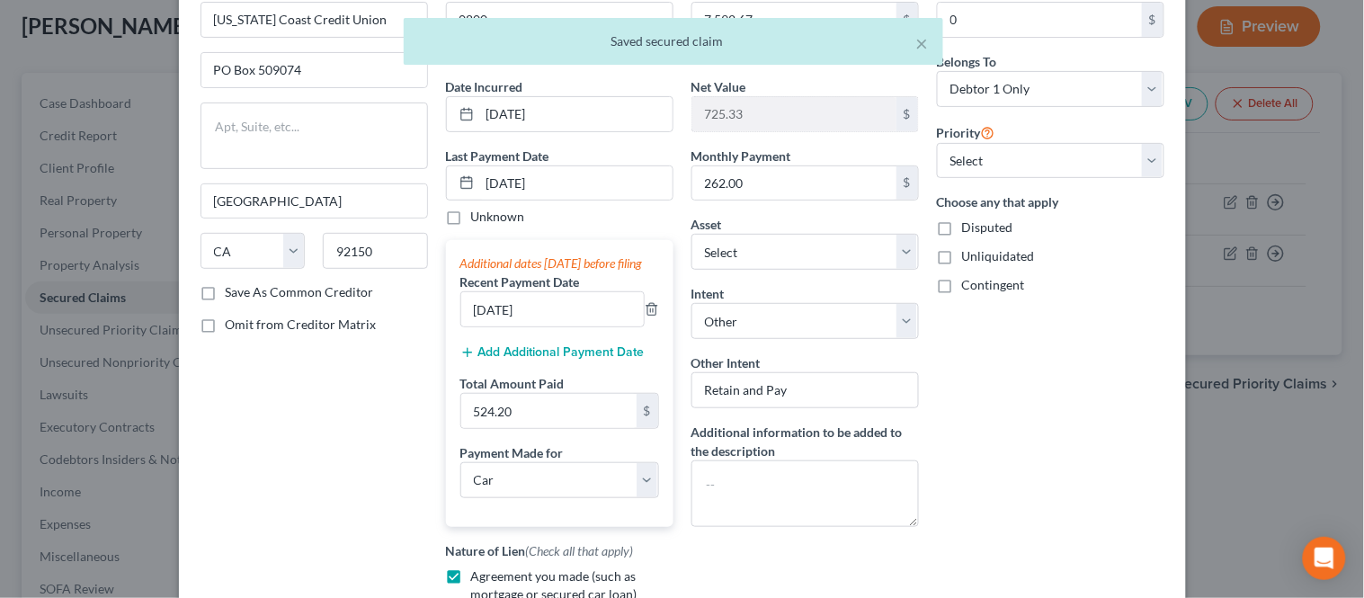
click at [519, 360] on button "Add Additional Payment Date" at bounding box center [552, 352] width 184 height 14
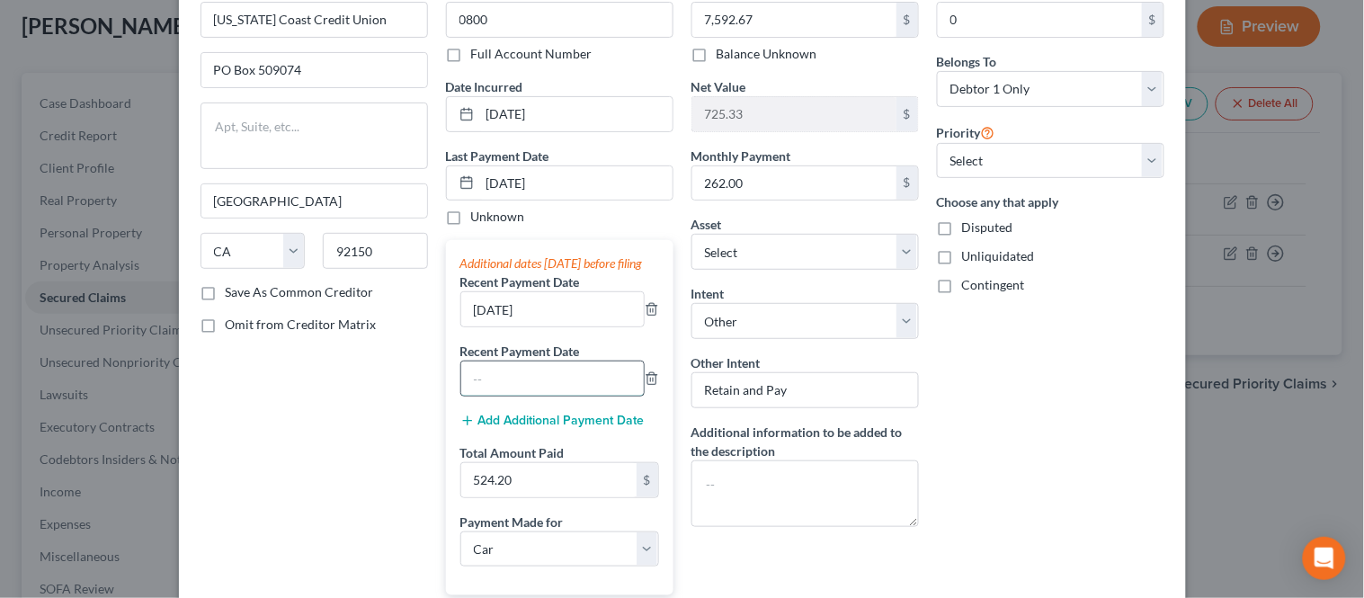
click at [498, 387] on input "text" at bounding box center [552, 378] width 182 height 34
type input "[DATE]"
drag, startPoint x: 540, startPoint y: 327, endPoint x: 435, endPoint y: 324, distance: 105.2
click at [437, 329] on div "Account Number (last 4) 0800 Full Account Number Date Incurred [DATE] Last Paym…" at bounding box center [559, 377] width 245 height 789
type input "[DATE]"
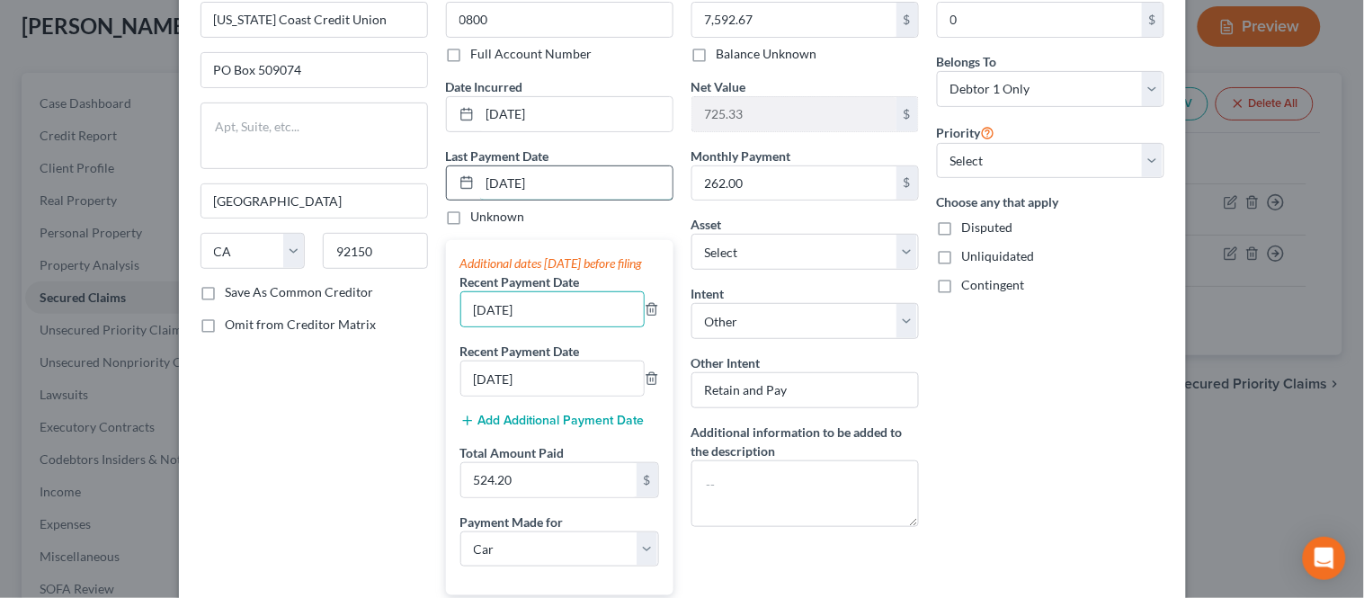
click at [555, 183] on input "[DATE]" at bounding box center [576, 183] width 192 height 34
drag, startPoint x: 557, startPoint y: 183, endPoint x: 457, endPoint y: 187, distance: 100.7
click at [457, 187] on div "[DATE]" at bounding box center [559, 183] width 227 height 36
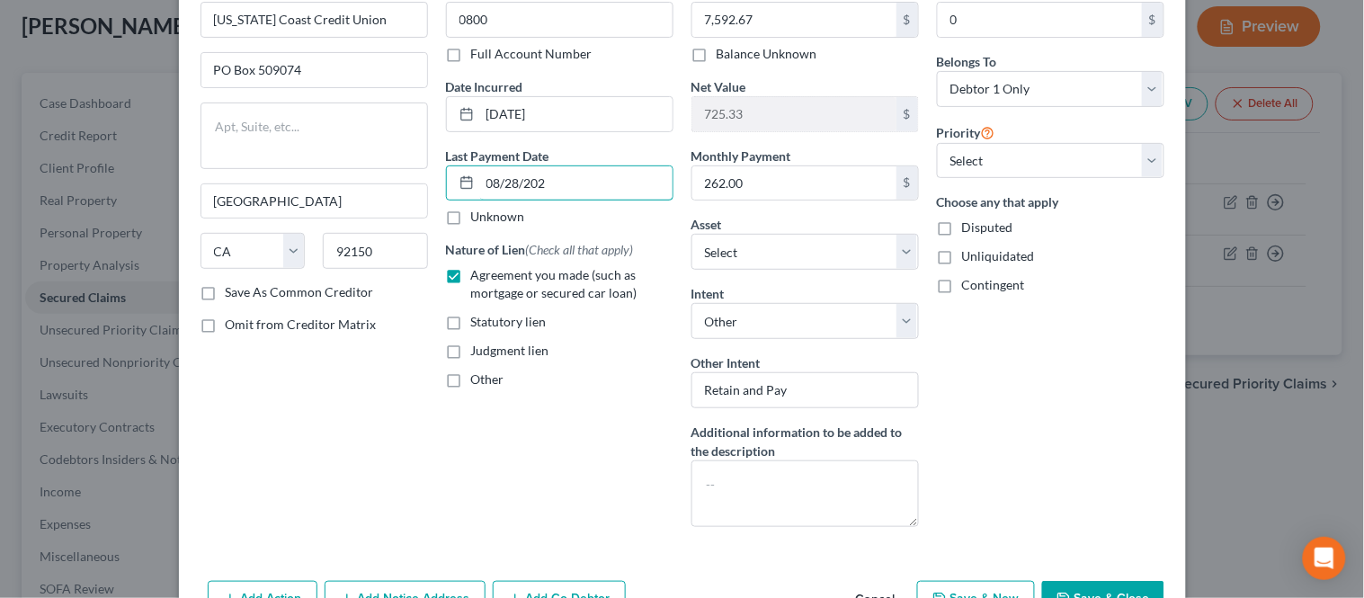
type input "[DATE]"
select select "0"
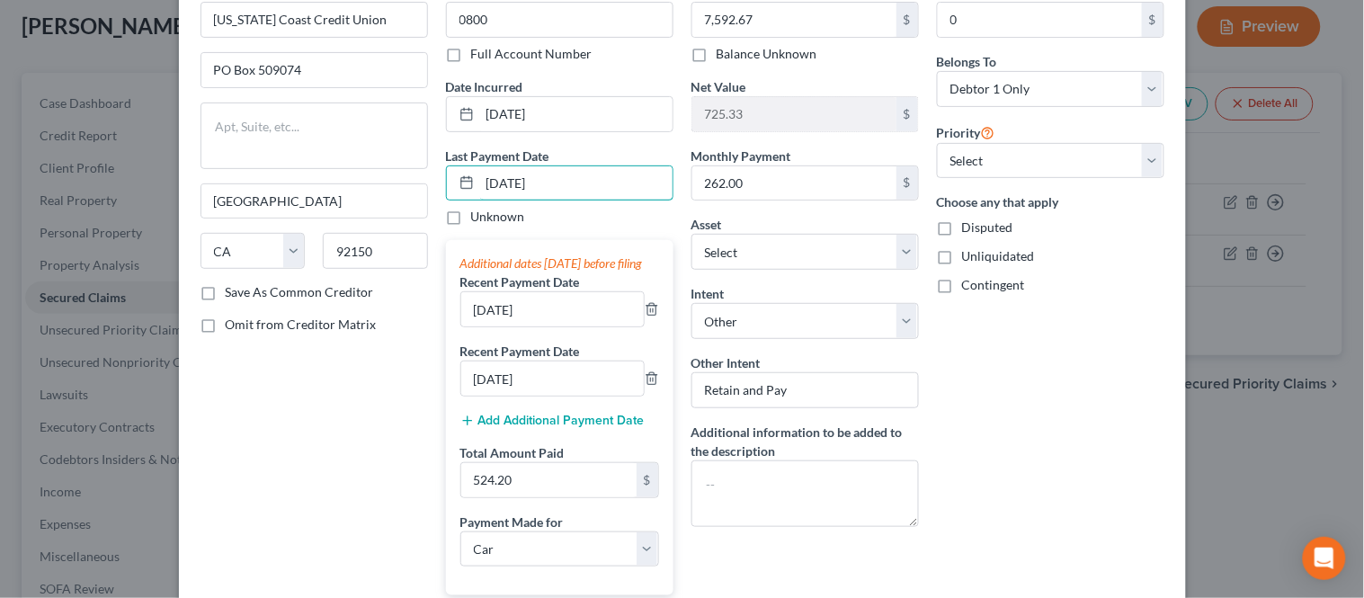
type input "[DATE]"
click at [538, 227] on div "Last Payment Date [DATE] Unknown Additional dates [DATE] before filing Recent P…" at bounding box center [559, 371] width 227 height 449
type input "786.30"
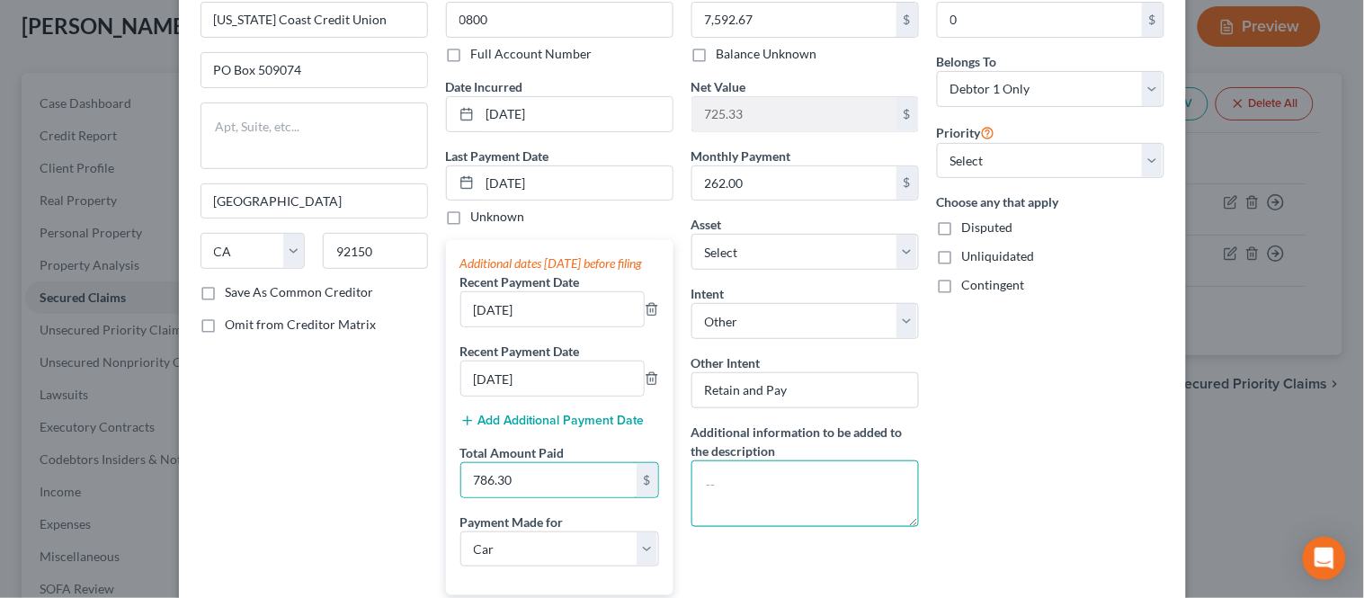
click at [705, 503] on textarea at bounding box center [804, 493] width 227 height 67
click at [407, 494] on div "Creditor * [US_STATE] Coast Credit [GEOGRAPHIC_DATA] [GEOGRAPHIC_DATA] [US_STAT…" at bounding box center [313, 377] width 245 height 789
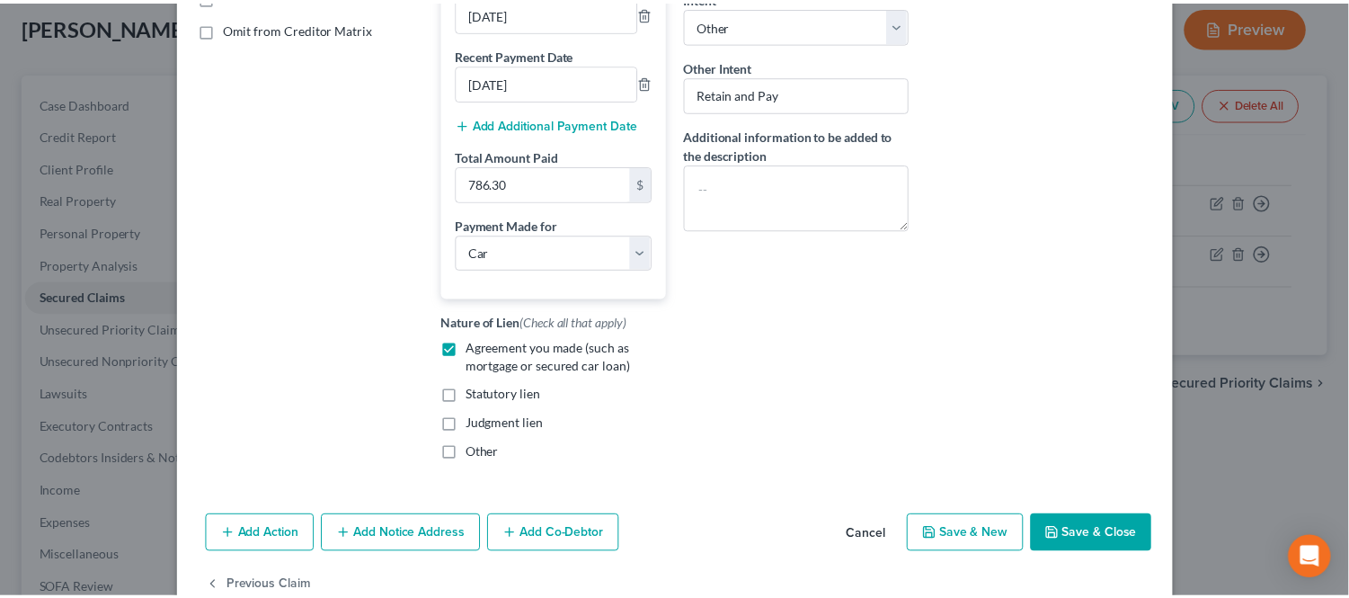
scroll to position [399, 0]
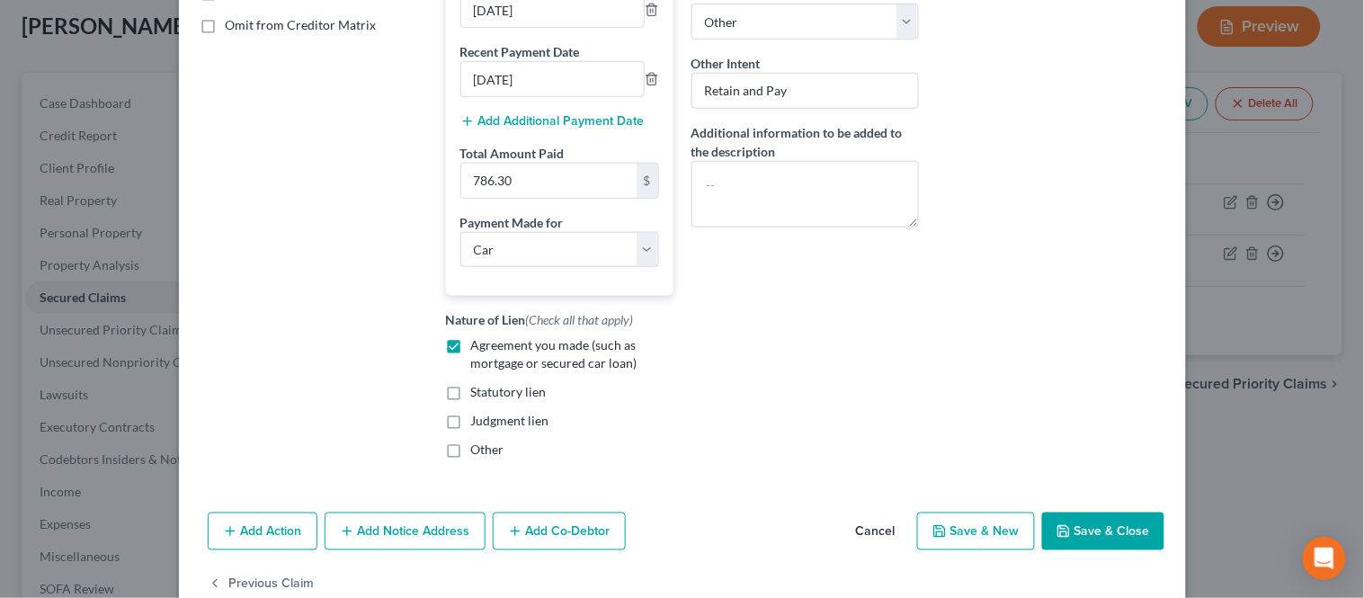
click at [1067, 550] on button "Save & Close" at bounding box center [1103, 531] width 122 height 38
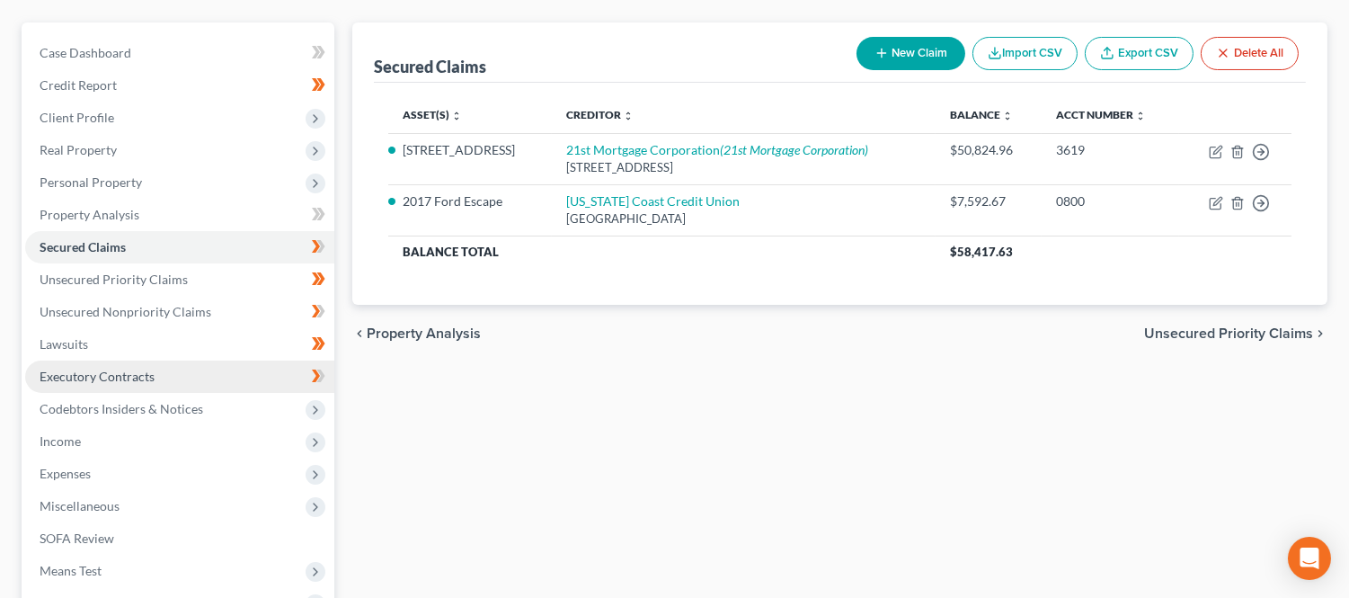
scroll to position [200, 0]
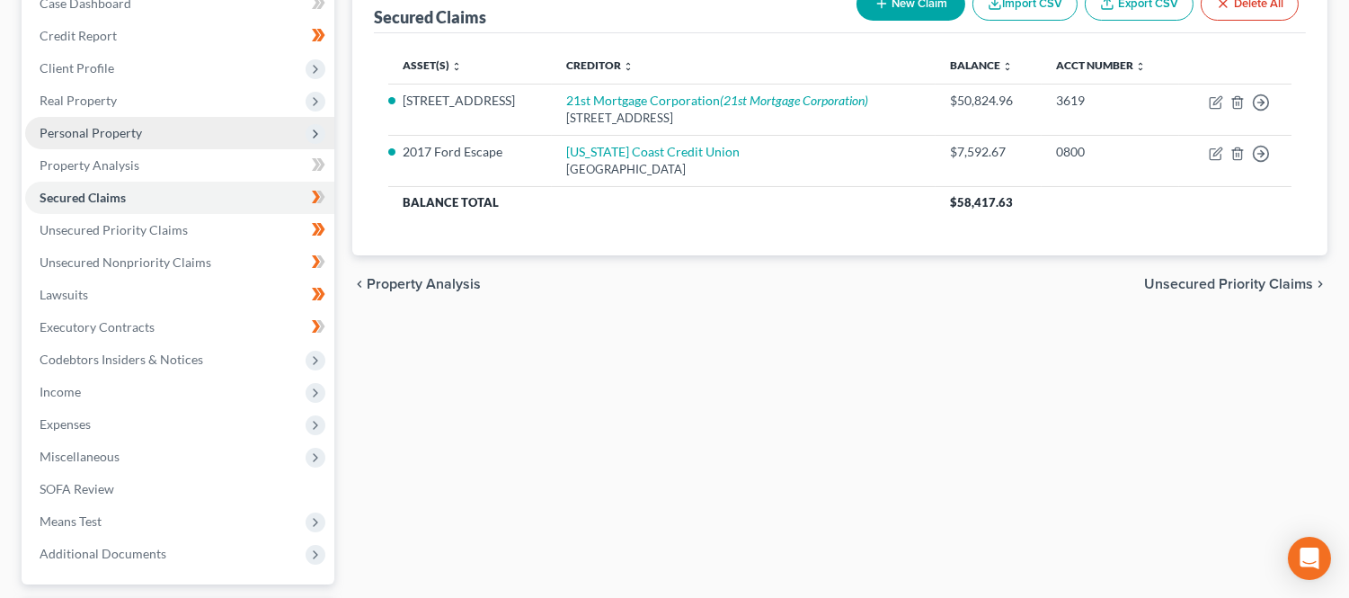
click at [113, 138] on span "Personal Property" at bounding box center [91, 132] width 102 height 15
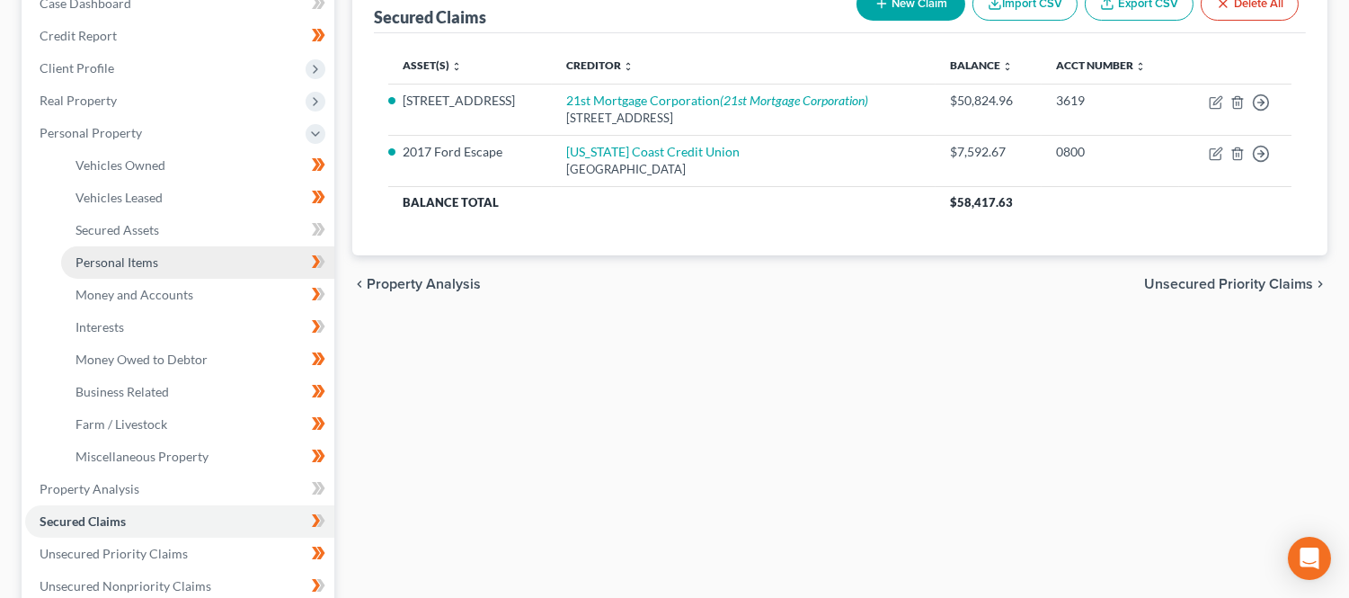
click at [129, 262] on span "Personal Items" at bounding box center [117, 261] width 83 height 15
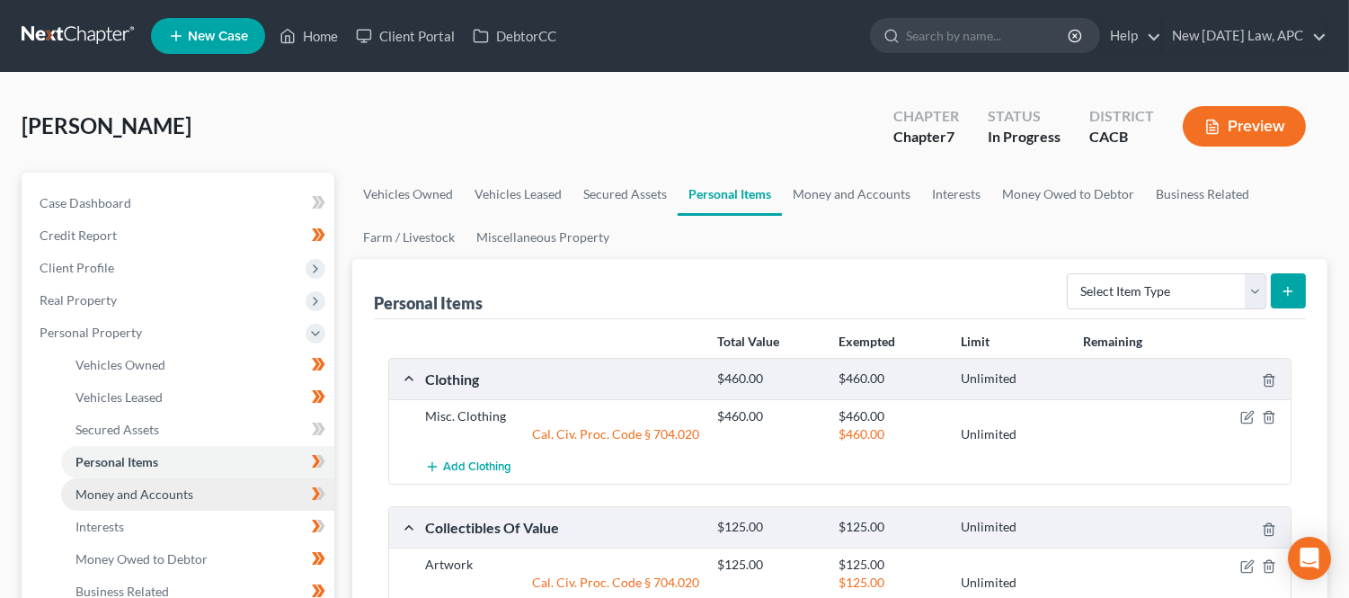
click at [169, 490] on span "Money and Accounts" at bounding box center [135, 493] width 118 height 15
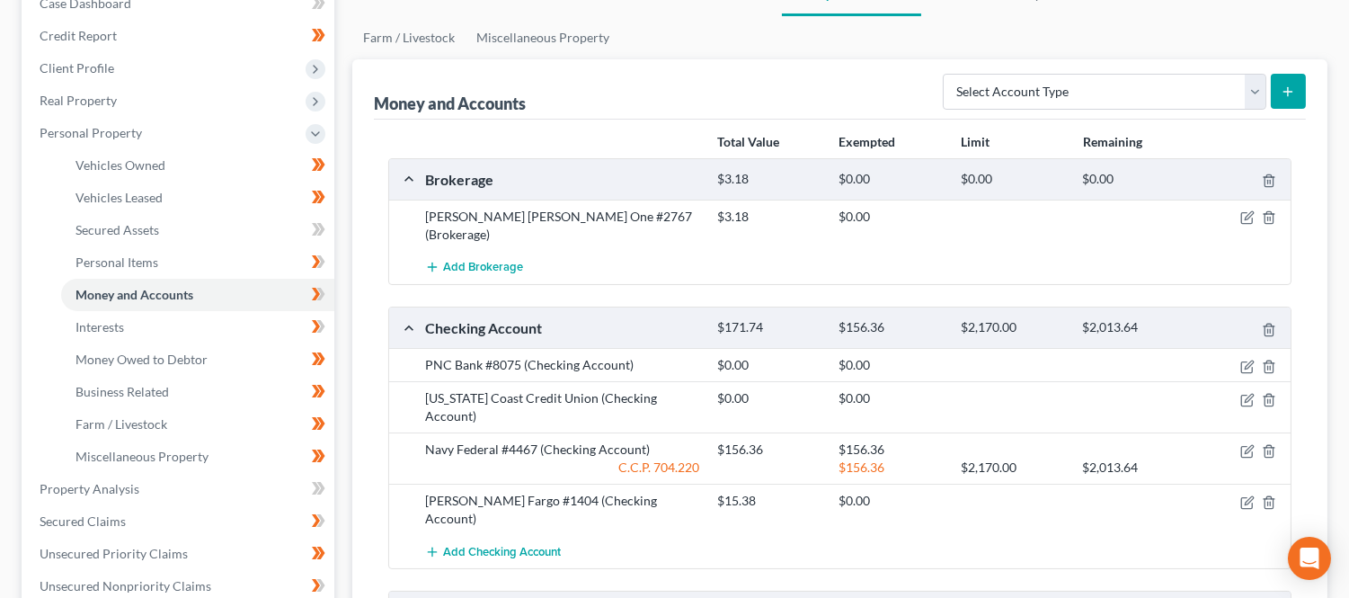
scroll to position [299, 0]
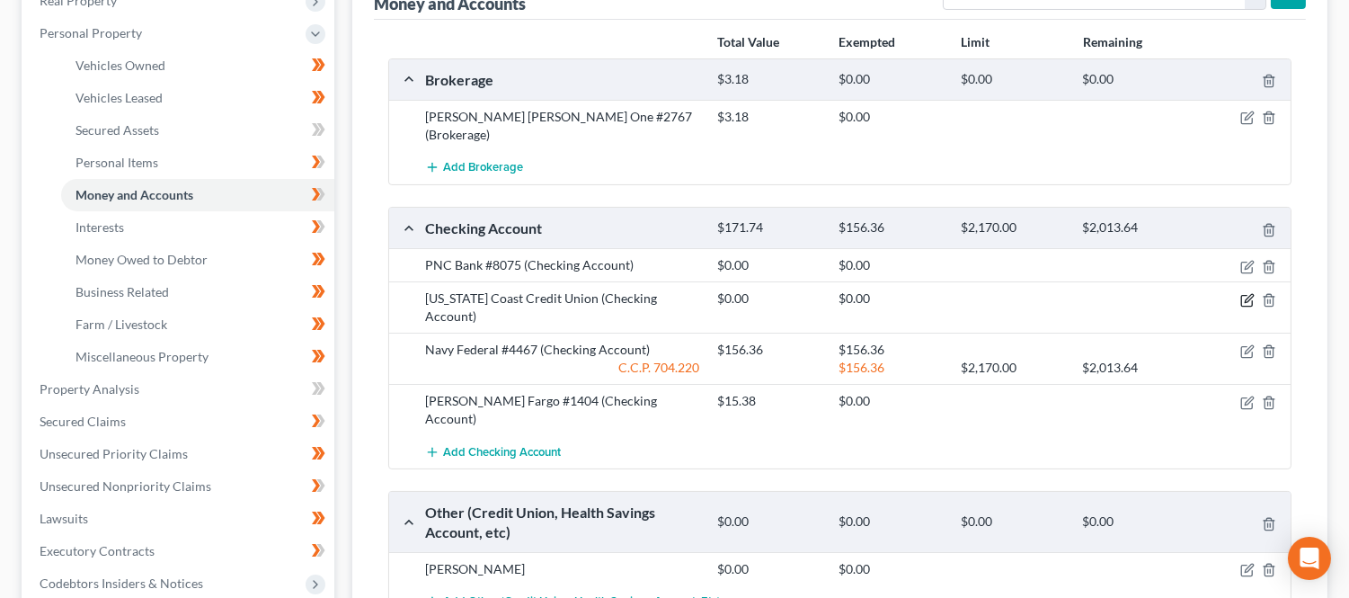
click at [1243, 293] on icon "button" at bounding box center [1247, 300] width 14 height 14
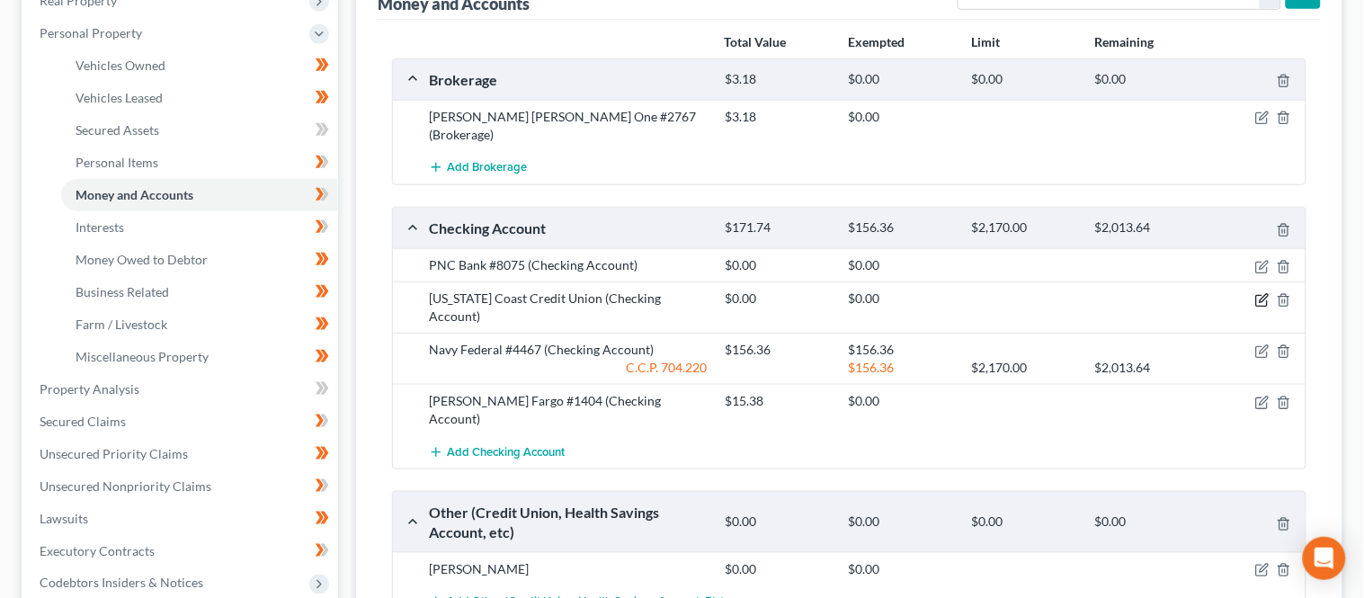
select select "4"
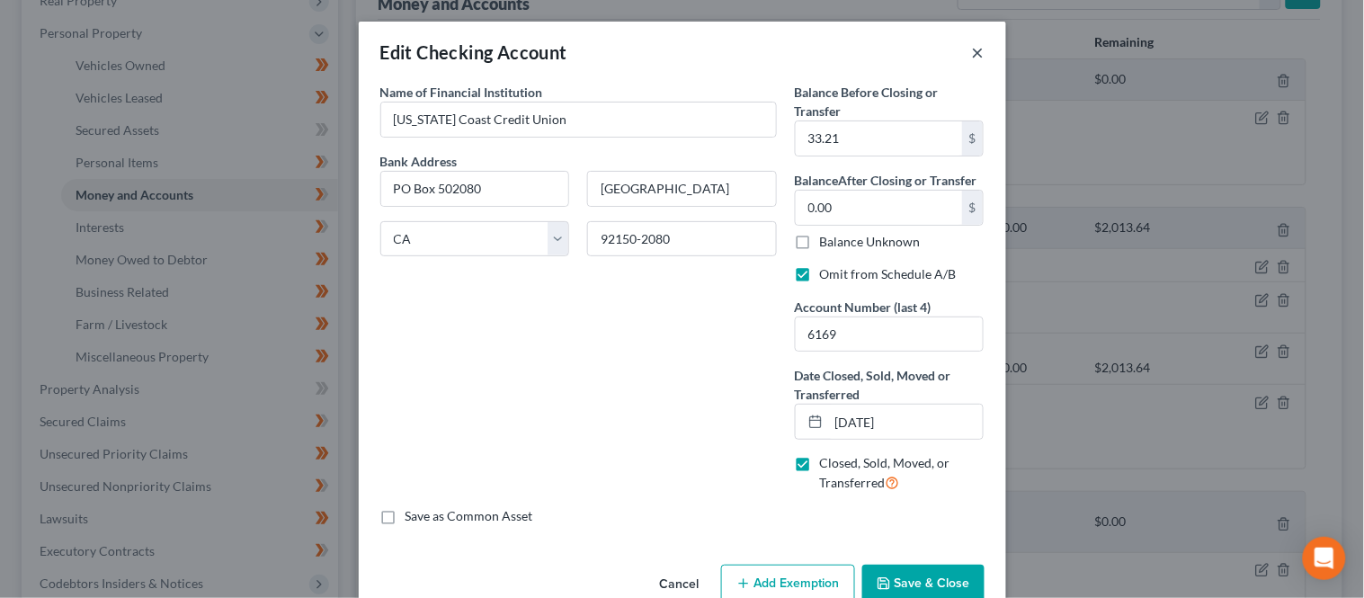
click at [973, 50] on button "×" at bounding box center [978, 52] width 13 height 22
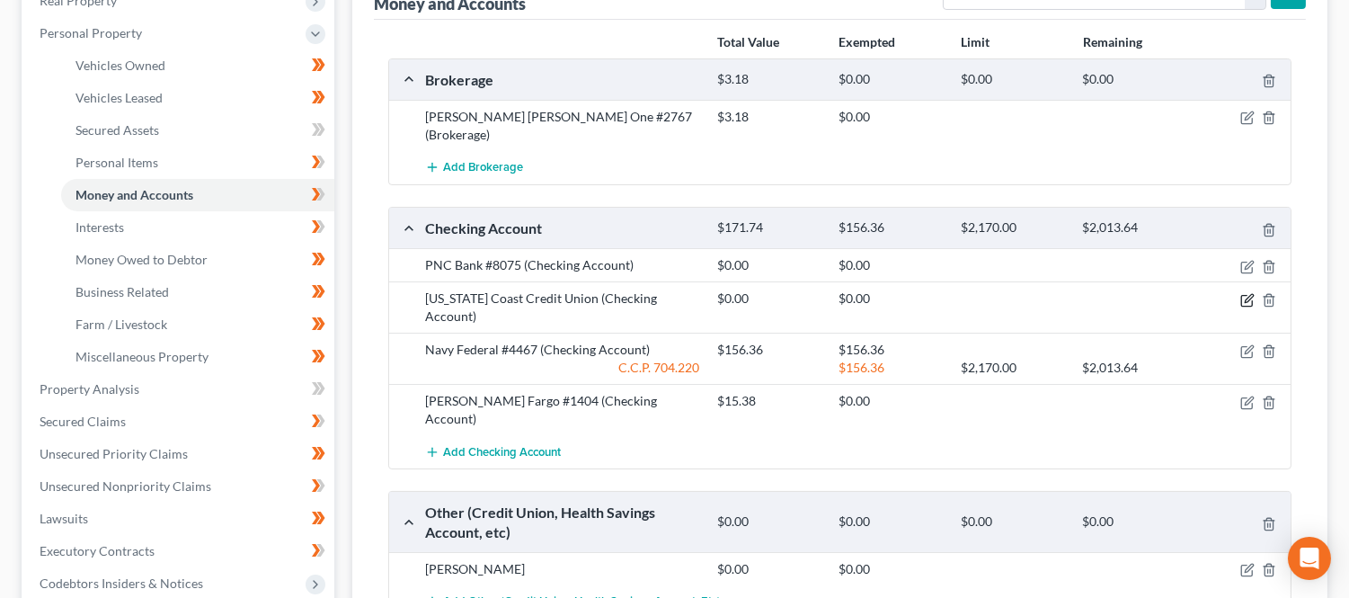
click at [1248, 294] on icon "button" at bounding box center [1249, 298] width 8 height 8
select select "4"
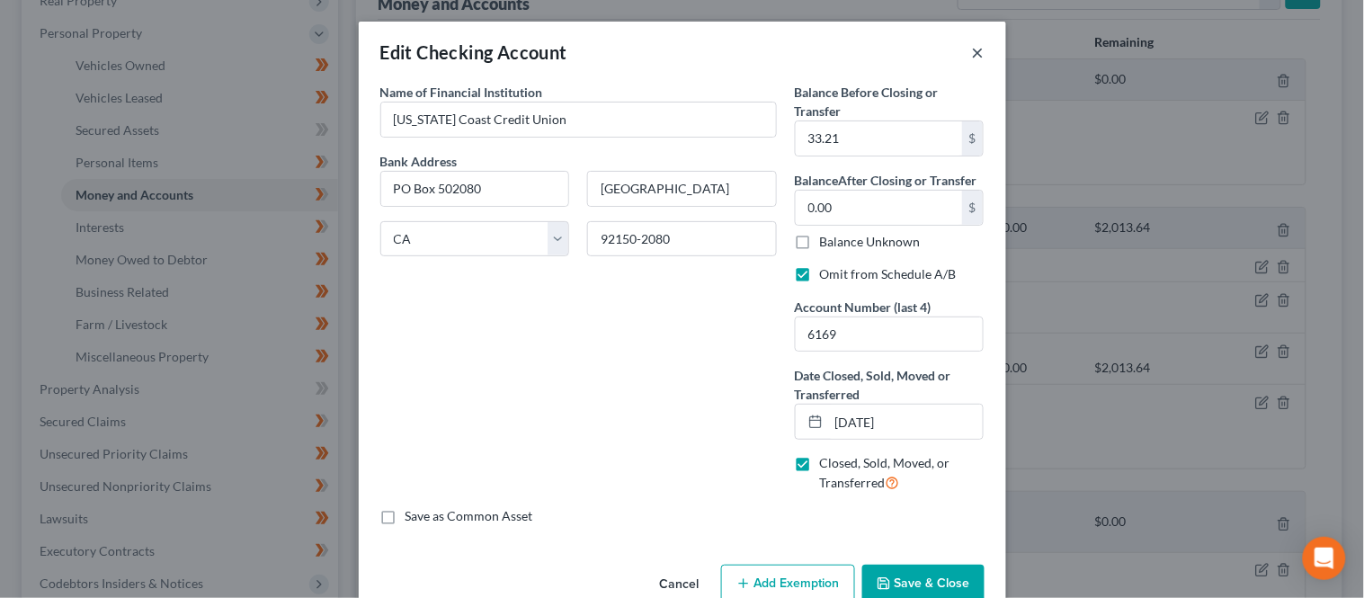
click at [972, 49] on button "×" at bounding box center [978, 52] width 13 height 22
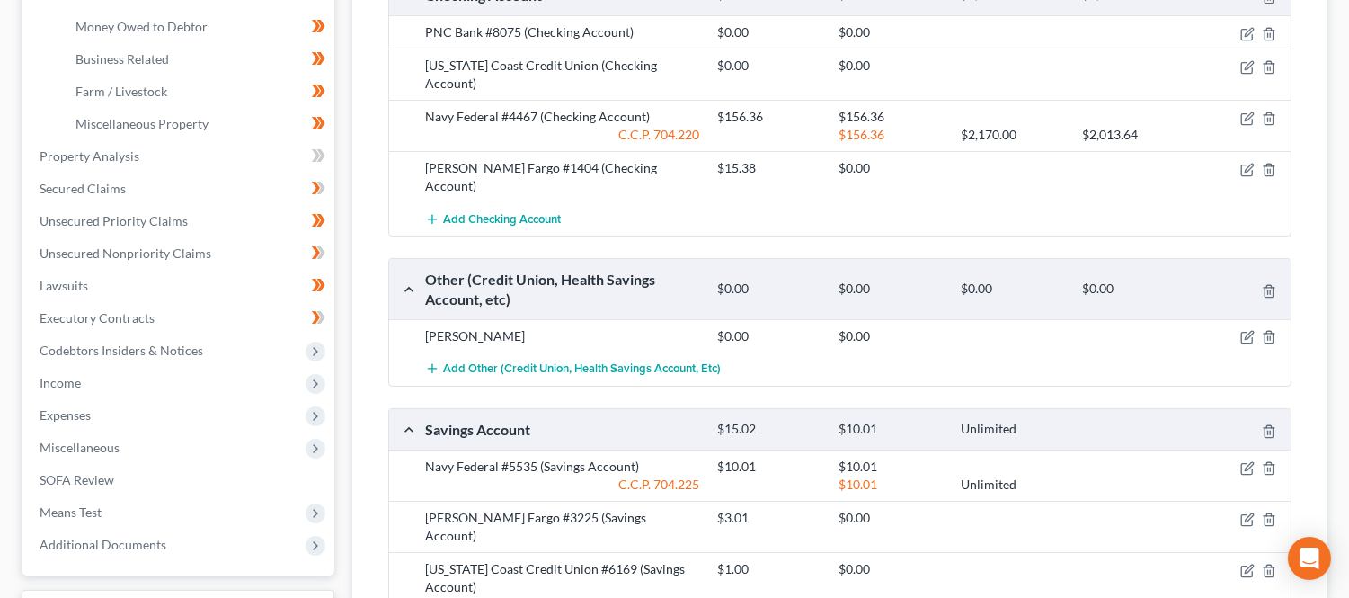
scroll to position [499, 0]
